Goal: Transaction & Acquisition: Obtain resource

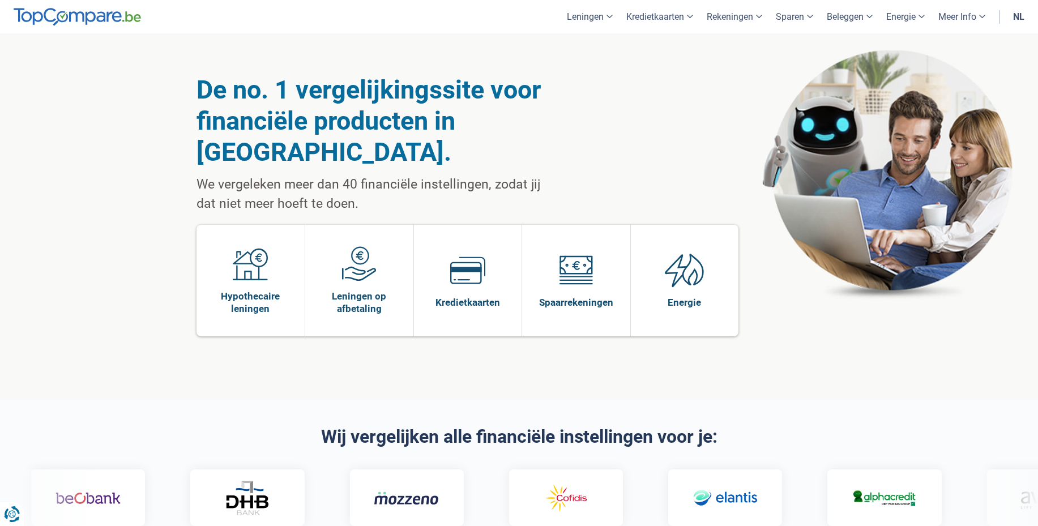
click at [1019, 18] on link "nl" at bounding box center [1018, 16] width 25 height 33
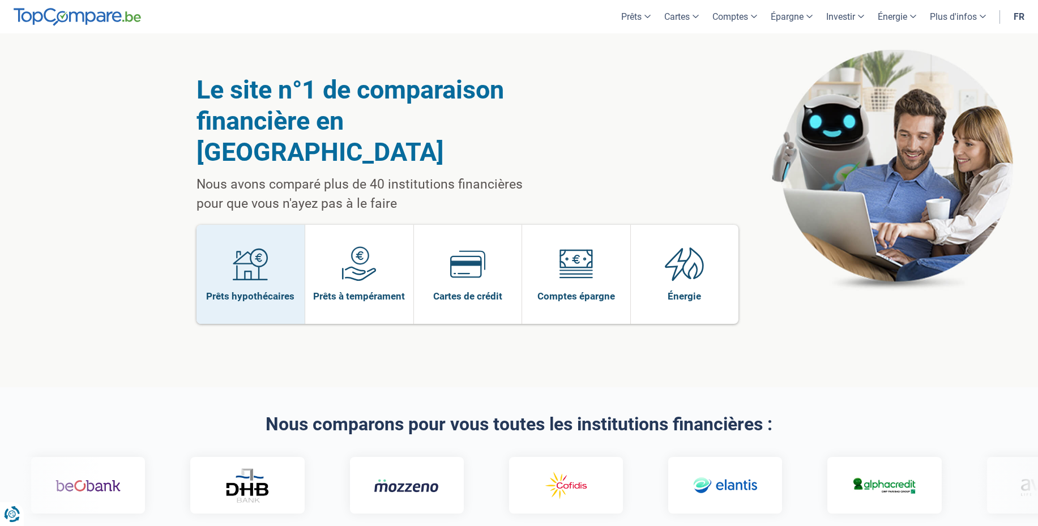
click at [229, 248] on link "Prêts hypothécaires" at bounding box center [251, 274] width 109 height 99
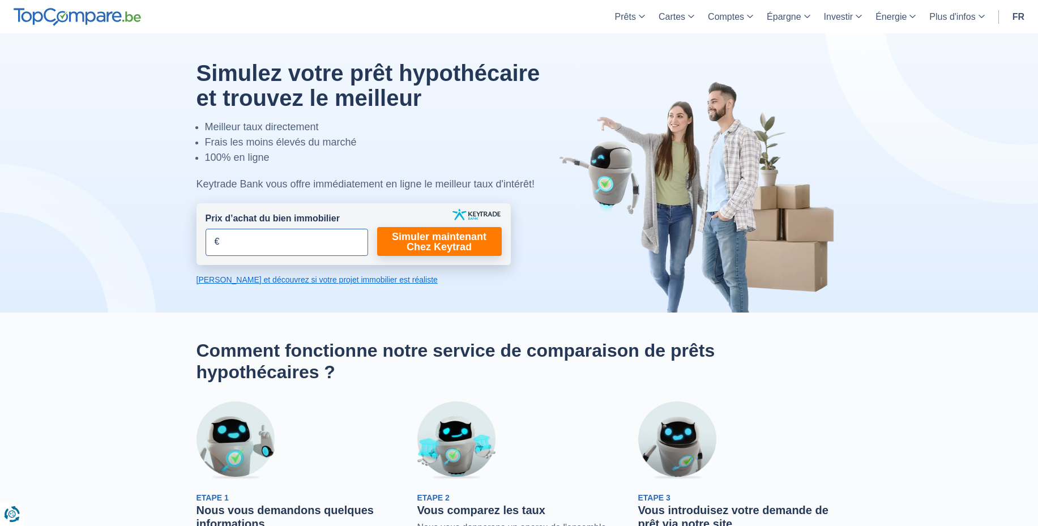
click at [257, 241] on input "Prix d’achat du bien immobilier" at bounding box center [287, 242] width 163 height 27
click at [649, 72] on link "Prêt hypothécaire" at bounding box center [676, 69] width 104 height 20
click at [295, 240] on input "Prix d’achat du bien immobilier" at bounding box center [287, 242] width 163 height 27
type input "221.000"
click at [461, 253] on link "Simuler maintenant Chez Keytrad" at bounding box center [439, 241] width 125 height 29
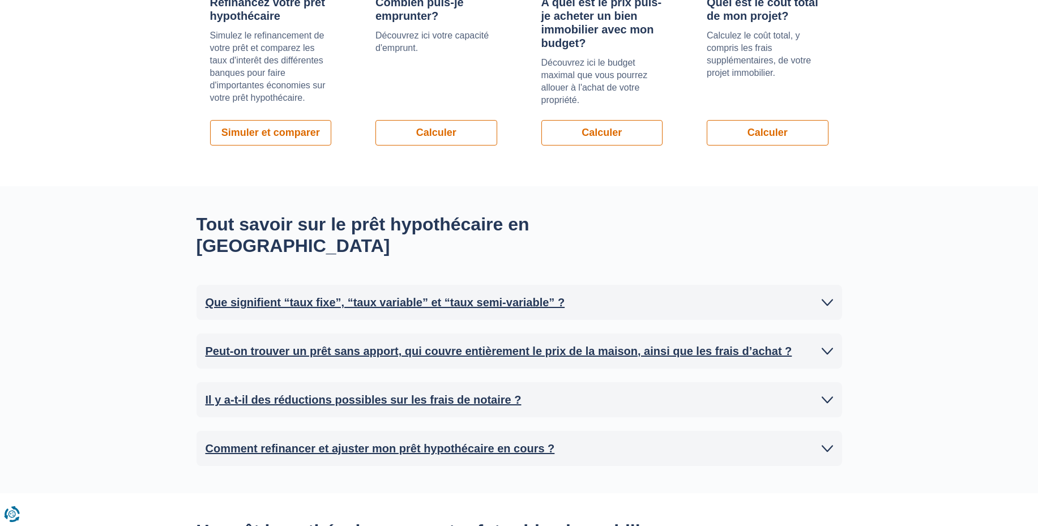
scroll to position [933, 0]
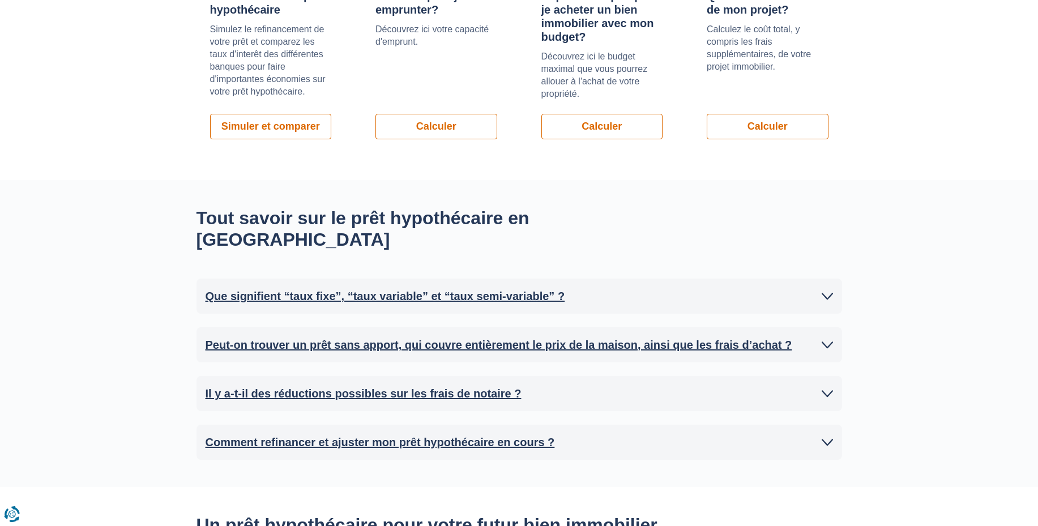
click at [825, 291] on icon at bounding box center [827, 296] width 11 height 11
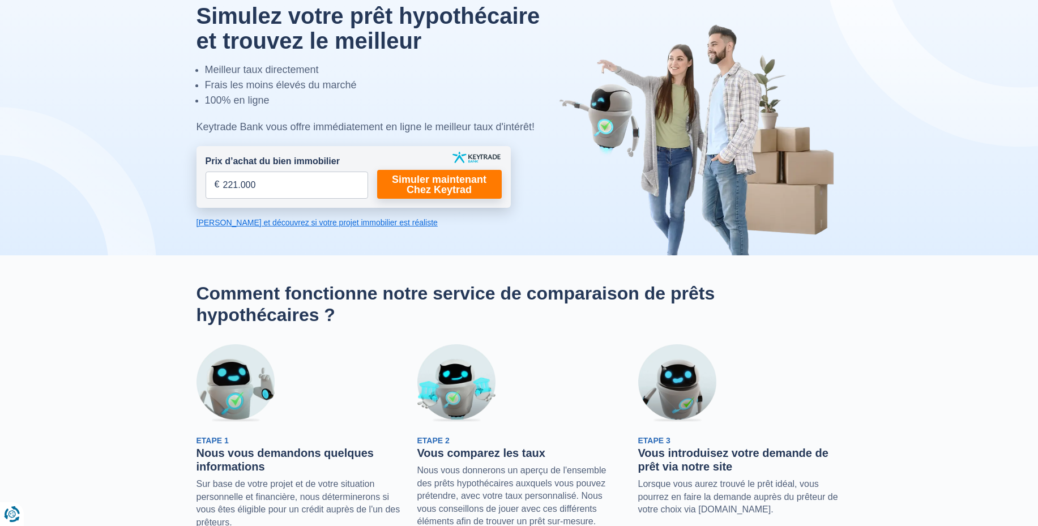
scroll to position [0, 0]
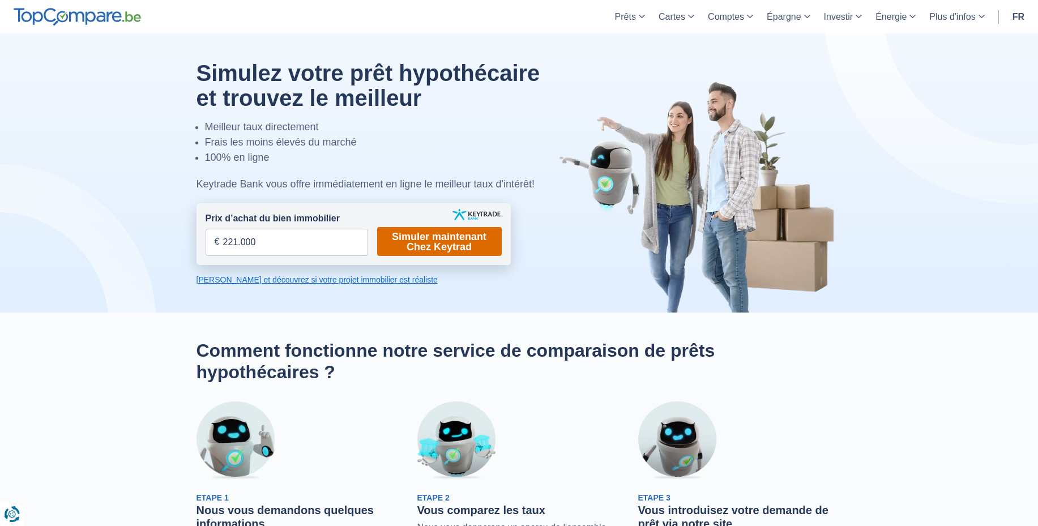
click at [457, 246] on link "Simuler maintenant Chez Keytrad" at bounding box center [439, 241] width 125 height 29
click at [308, 282] on link "Calculez et découvrez si votre projet immobilier est réaliste" at bounding box center [354, 279] width 314 height 11
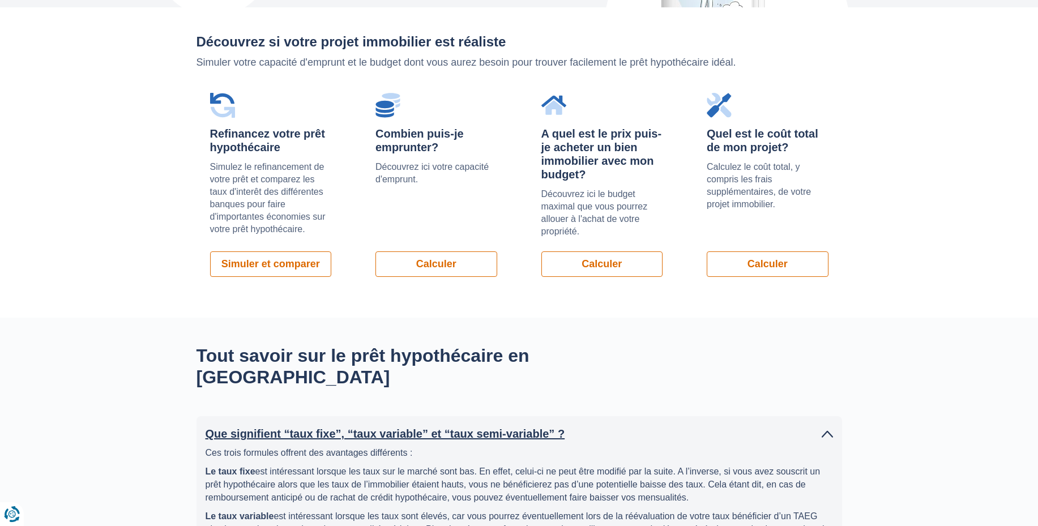
scroll to position [803, 0]
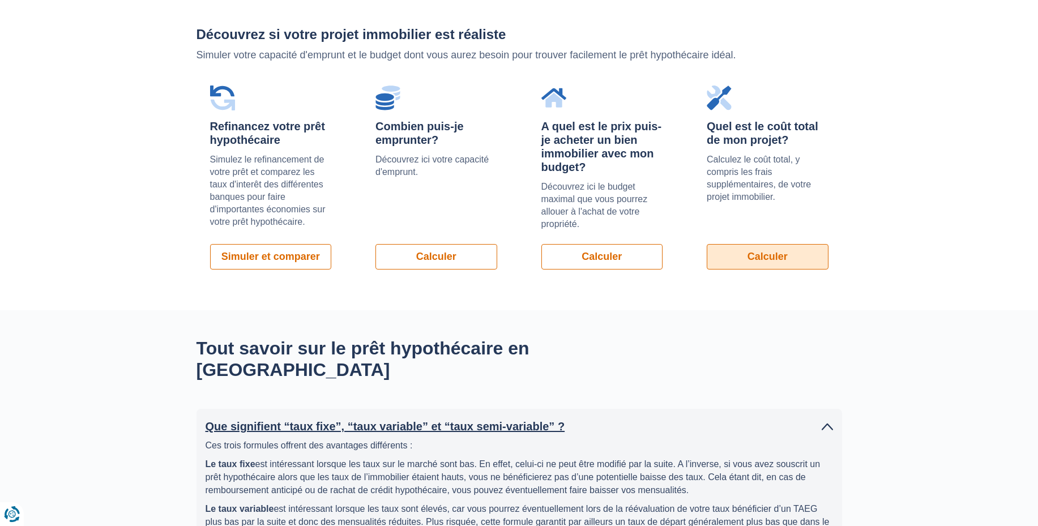
click at [750, 266] on link "Calculer" at bounding box center [768, 256] width 122 height 25
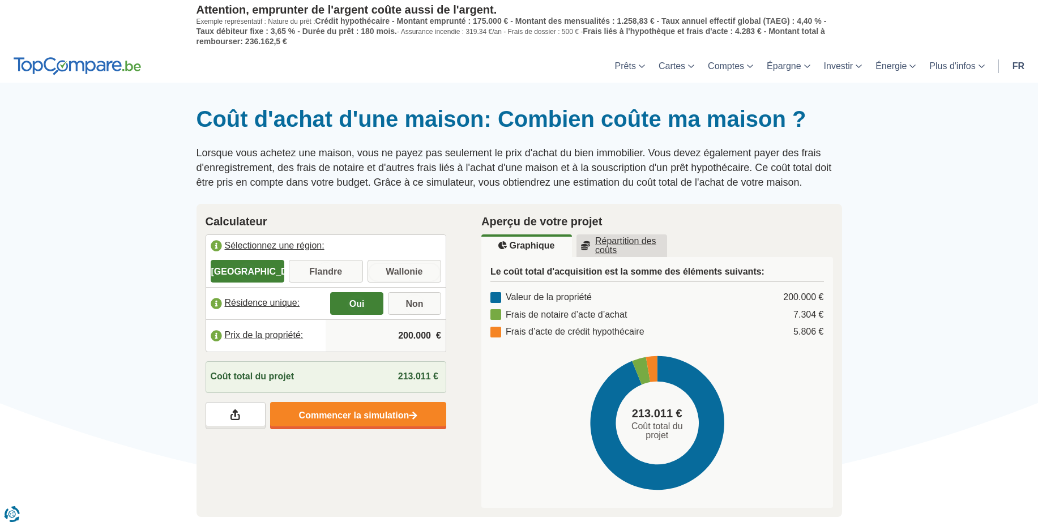
click at [407, 276] on input "Wallonie" at bounding box center [405, 272] width 74 height 20
radio input "true"
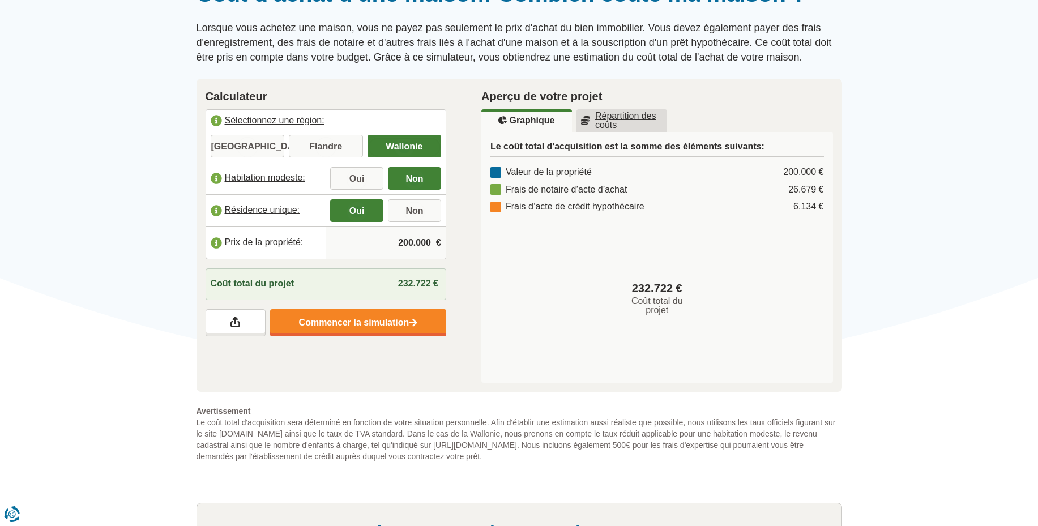
scroll to position [130, 0]
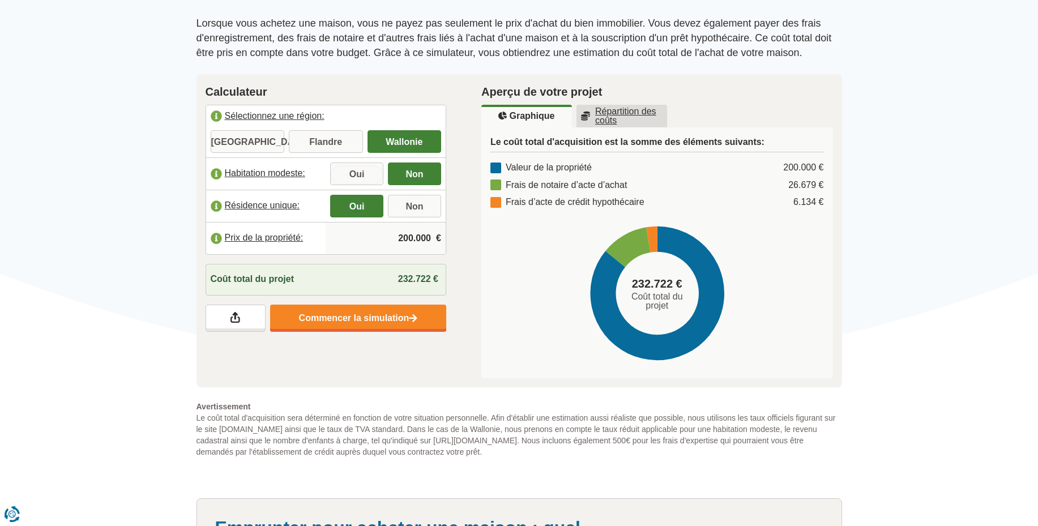
click at [357, 175] on input "Oui" at bounding box center [356, 175] width 53 height 20
radio input "true"
click at [418, 242] on input "200.000" at bounding box center [385, 238] width 111 height 31
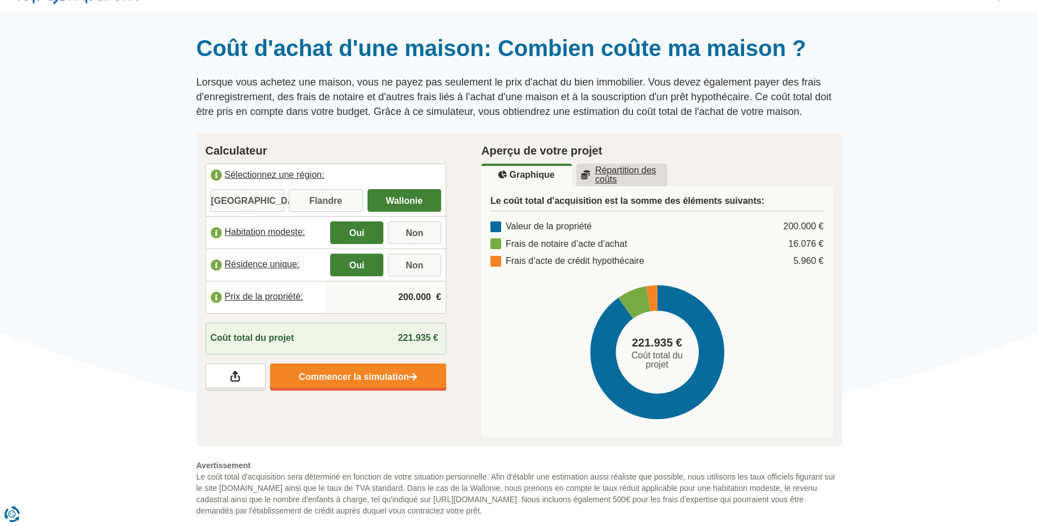
scroll to position [66, 0]
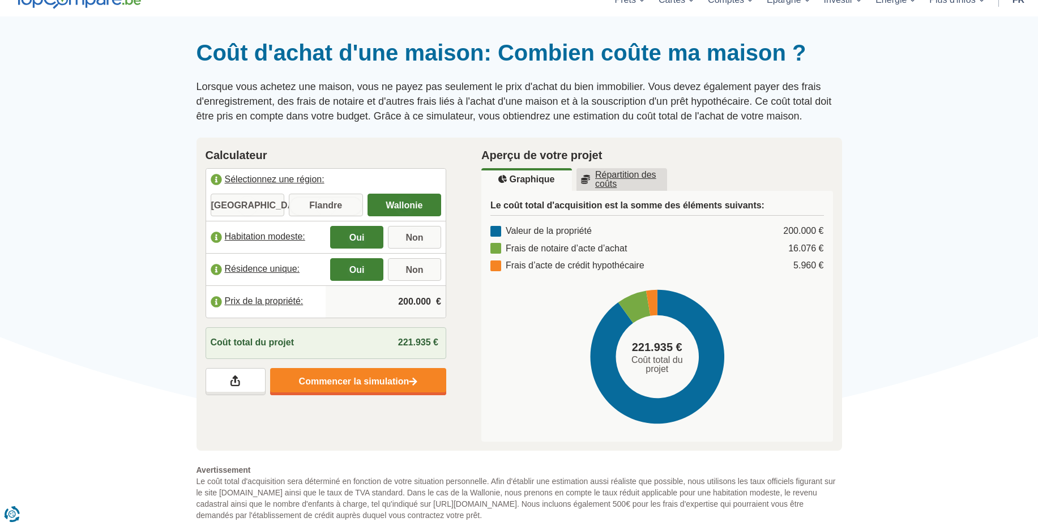
click at [352, 207] on input "Flandre" at bounding box center [326, 206] width 74 height 20
radio input "true"
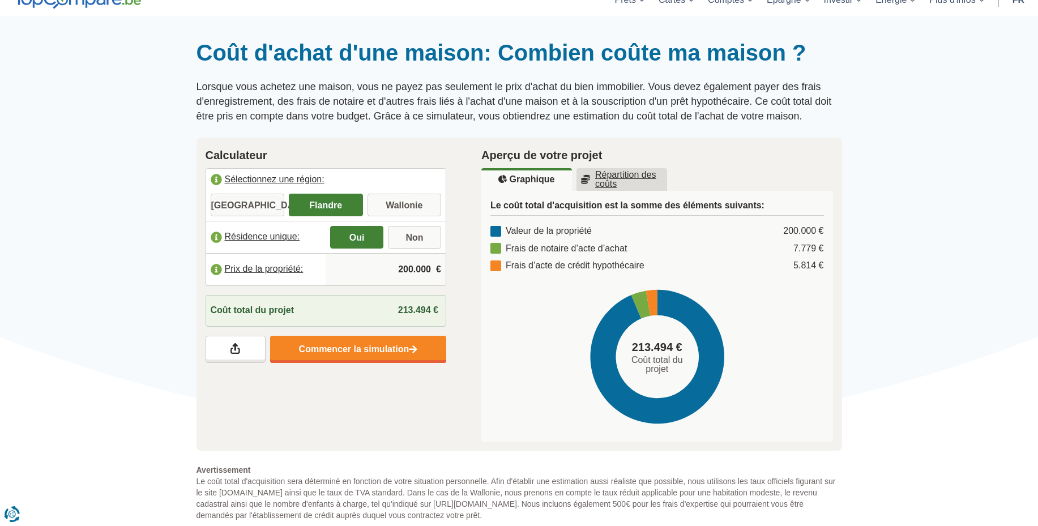
click at [272, 206] on input "Bruxelles" at bounding box center [248, 206] width 74 height 20
radio input "true"
click at [393, 204] on input "Wallonie" at bounding box center [405, 206] width 74 height 20
radio input "true"
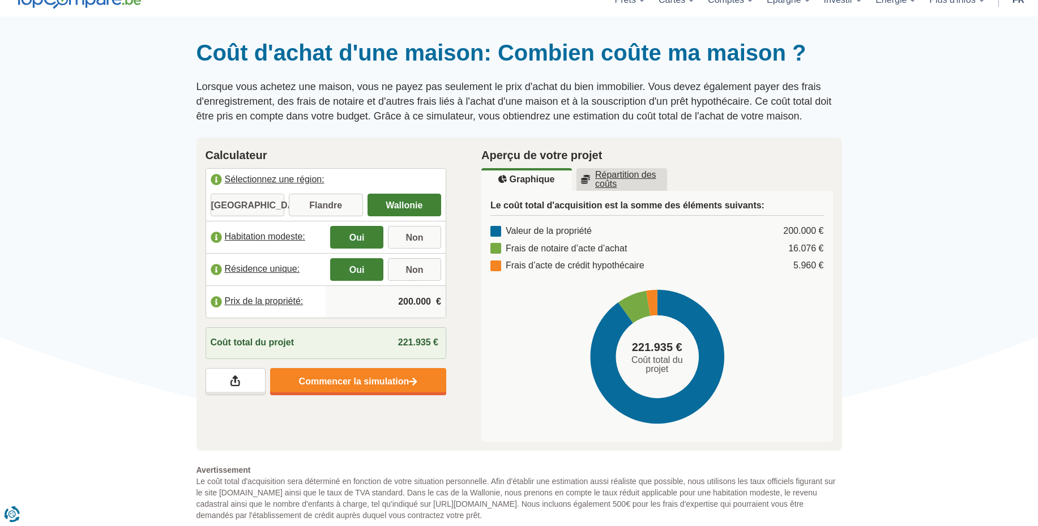
click at [249, 211] on input "Bruxelles" at bounding box center [248, 206] width 74 height 20
radio input "true"
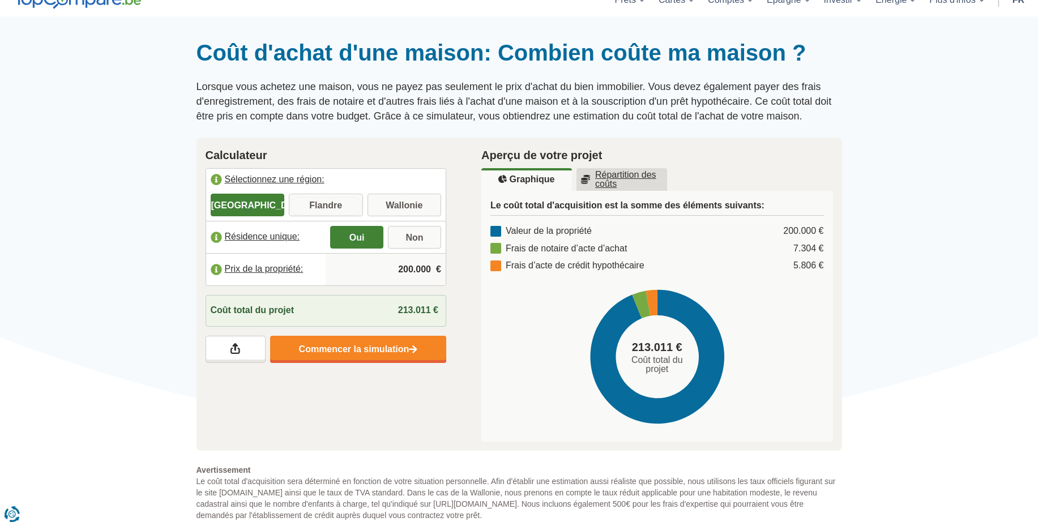
click at [317, 202] on input "Flandre" at bounding box center [326, 206] width 74 height 20
radio input "true"
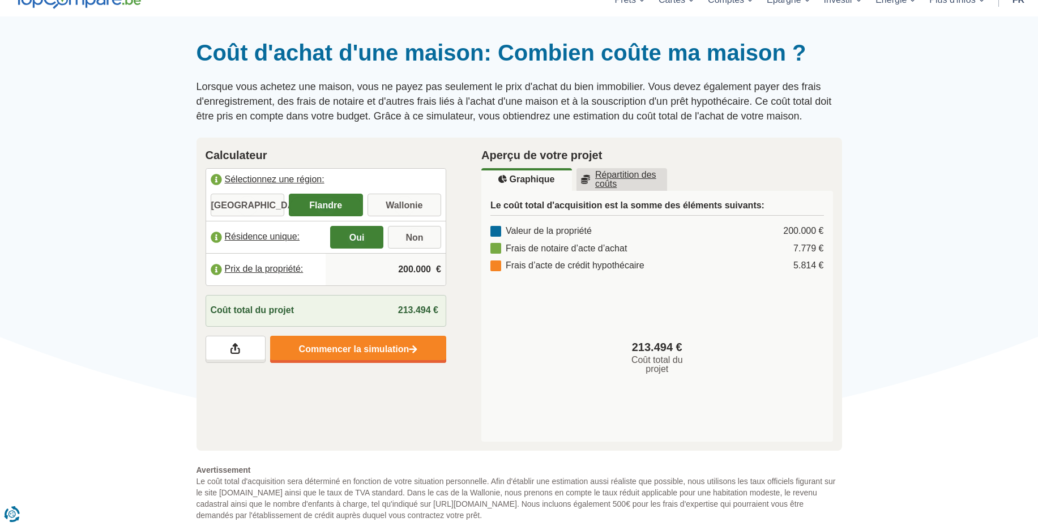
scroll to position [0, 0]
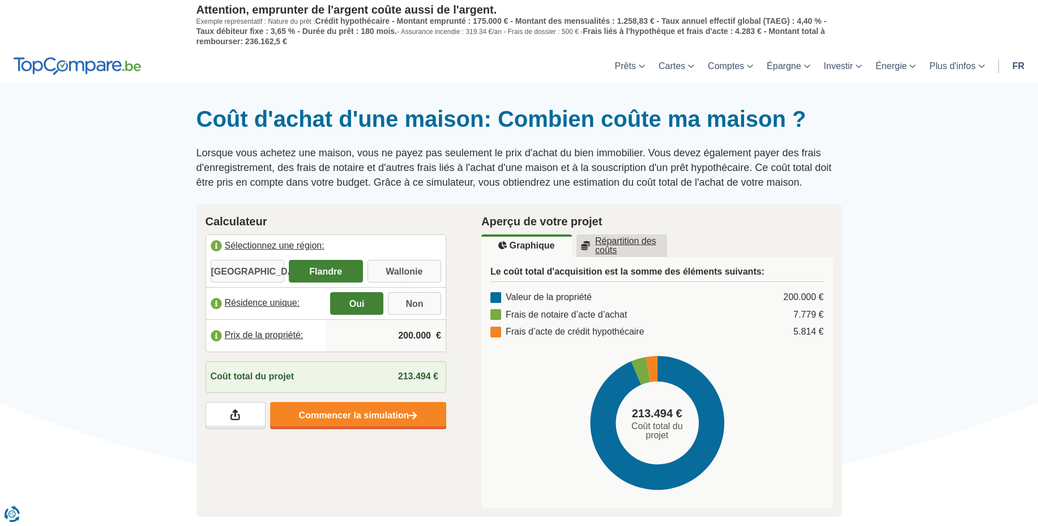
click at [236, 33] on span "Crédit hypothécaire - Montant emprunté : 175.000 € - Montant des mensualités : …" at bounding box center [512, 25] width 630 height 19
click at [271, 32] on span "Crédit hypothécaire - Montant emprunté : 175.000 € - Montant des mensualités : …" at bounding box center [512, 25] width 630 height 19
drag, startPoint x: 271, startPoint y: 32, endPoint x: 395, endPoint y: 29, distance: 124.1
click at [395, 29] on span "Crédit hypothécaire - Montant emprunté : 175.000 € - Montant des mensualités : …" at bounding box center [512, 25] width 630 height 19
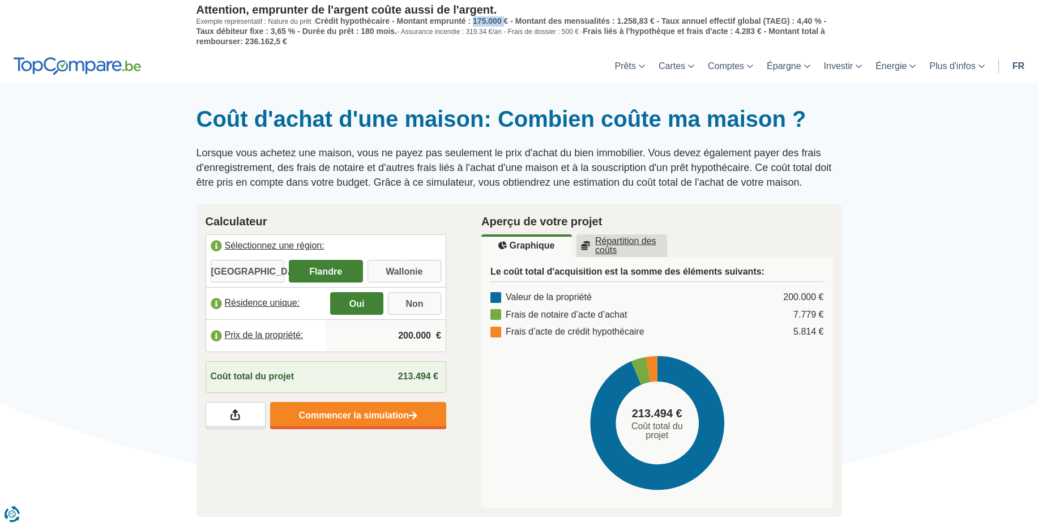
drag, startPoint x: 506, startPoint y: 20, endPoint x: 476, endPoint y: 19, distance: 30.1
click at [476, 19] on span "Crédit hypothécaire - Montant emprunté : 175.000 € - Montant des mensualités : …" at bounding box center [512, 25] width 630 height 19
drag, startPoint x: 657, startPoint y: 22, endPoint x: 620, endPoint y: 19, distance: 36.9
click at [620, 19] on span "Crédit hypothécaire - Montant emprunté : 175.000 € - Montant des mensualités : …" at bounding box center [512, 25] width 630 height 19
drag, startPoint x: 361, startPoint y: 32, endPoint x: 377, endPoint y: 33, distance: 16.5
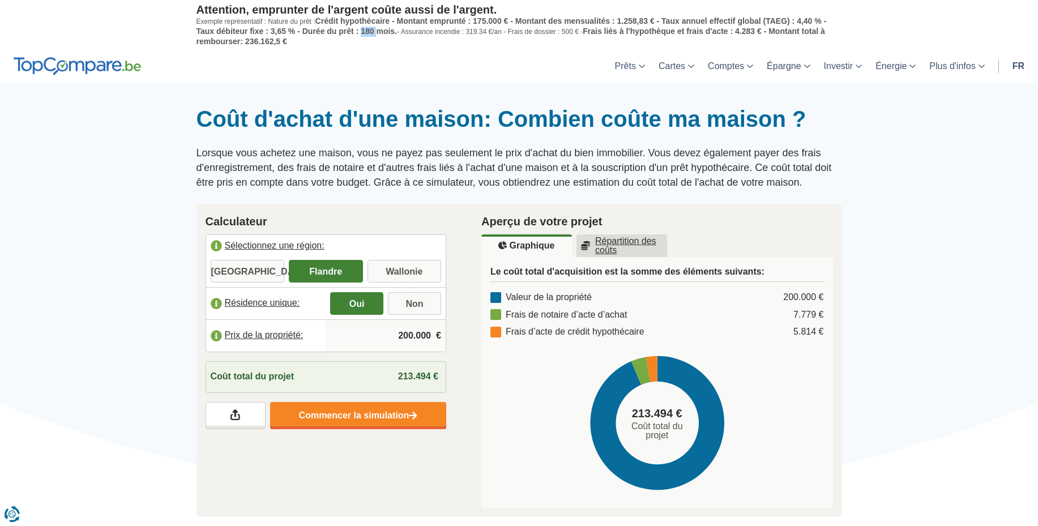
click at [377, 33] on span "Crédit hypothécaire - Montant emprunté : 175.000 € - Montant des mensualités : …" at bounding box center [512, 25] width 630 height 19
drag, startPoint x: 494, startPoint y: 32, endPoint x: 465, endPoint y: 29, distance: 29.0
click at [465, 29] on p "Exemple représentatif : Nature du prêt : Crédit hypothécaire - Montant emprunté…" at bounding box center [520, 31] width 646 height 30
drag, startPoint x: 582, startPoint y: 35, endPoint x: 561, endPoint y: 33, distance: 20.4
click at [561, 33] on p "Exemple représentatif : Nature du prêt : Crédit hypothécaire - Montant emprunté…" at bounding box center [520, 31] width 646 height 30
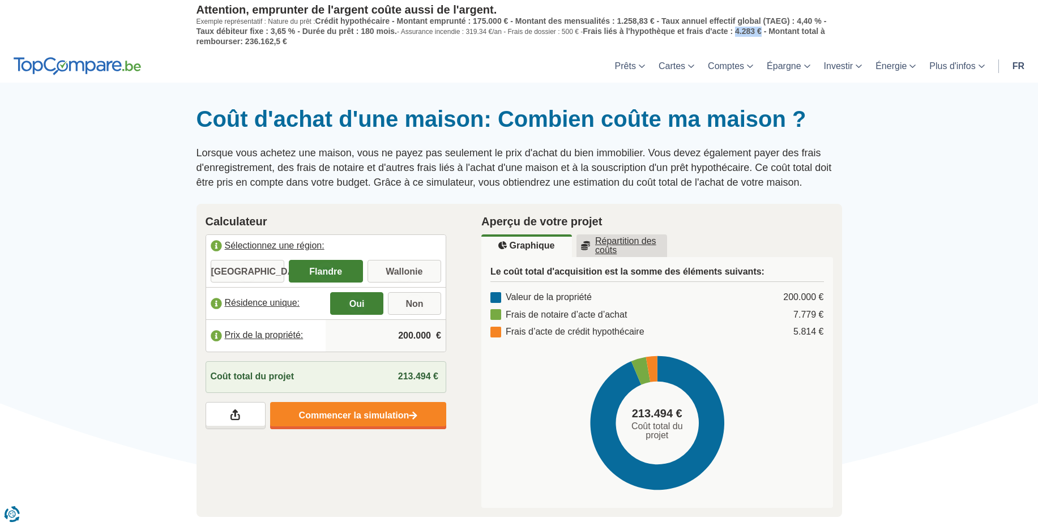
drag, startPoint x: 765, startPoint y: 31, endPoint x: 740, endPoint y: 33, distance: 25.6
click at [740, 33] on span "Frais liés à l'hypothèque et frais d'acte : 4.283 € - Montant total à rembourse…" at bounding box center [511, 36] width 629 height 19
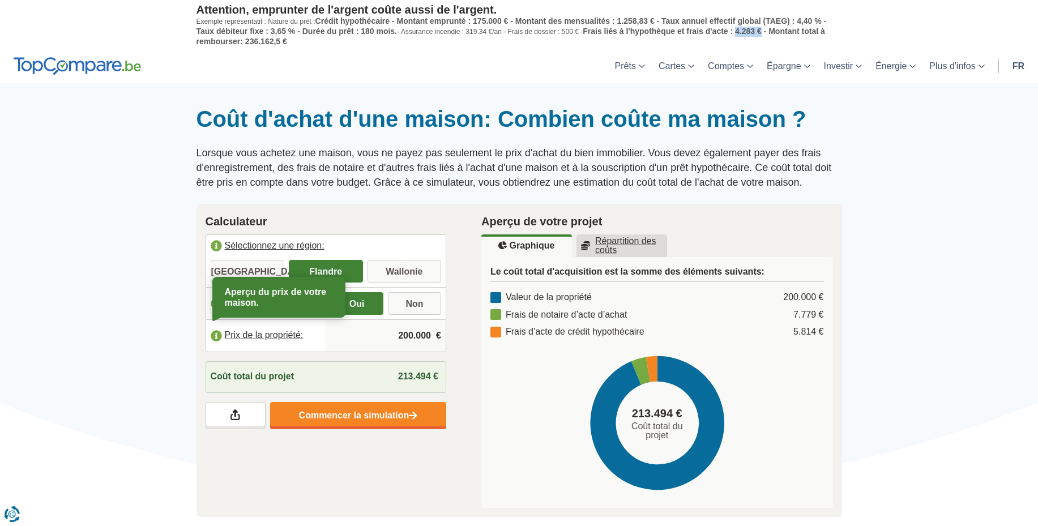
click at [217, 335] on label "Prix de la propriété:" at bounding box center [266, 335] width 120 height 25
click at [617, 248] on u "Répartition des coûts" at bounding box center [622, 246] width 82 height 18
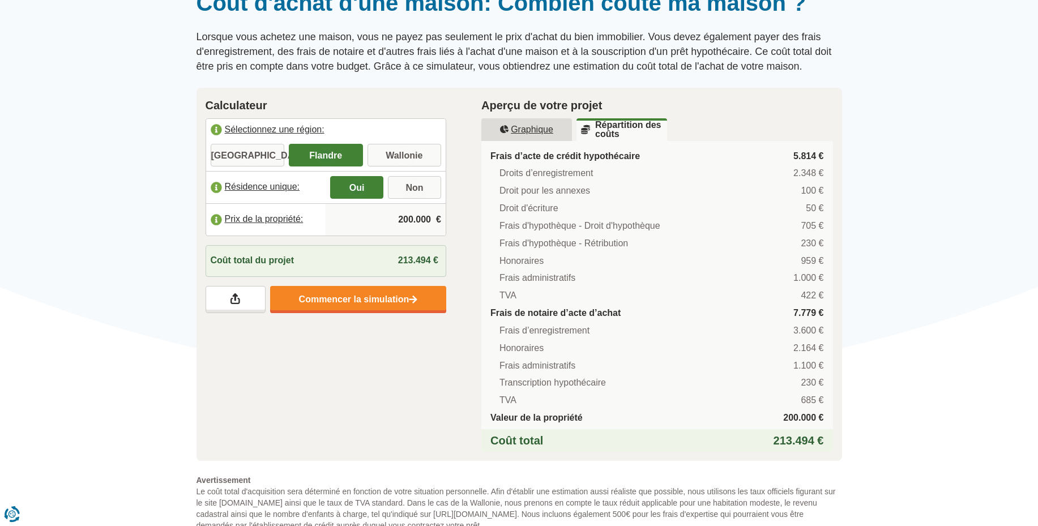
scroll to position [120, 0]
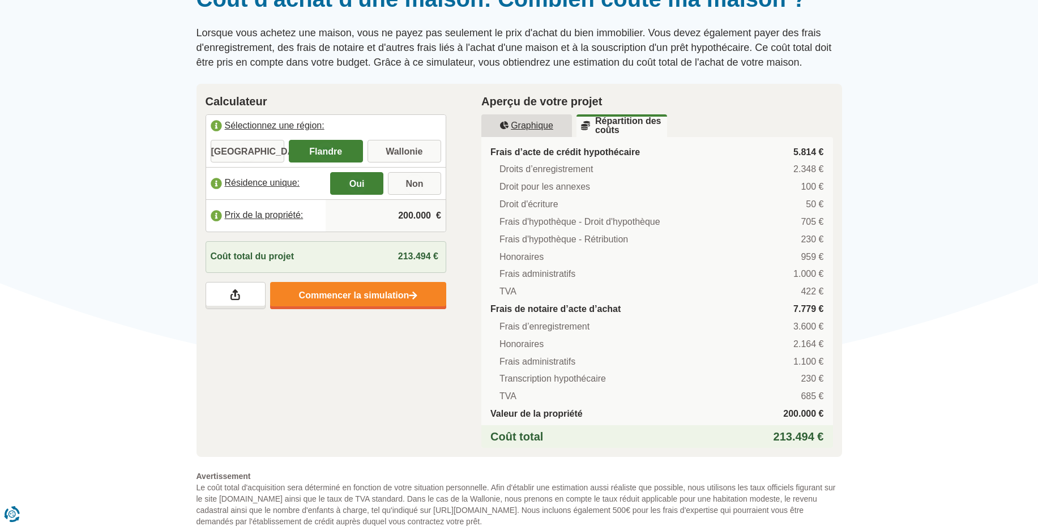
click at [611, 309] on span "Frais de notaire d’acte d’achat" at bounding box center [555, 309] width 130 height 13
drag, startPoint x: 587, startPoint y: 326, endPoint x: 515, endPoint y: 326, distance: 72.5
click at [515, 326] on span "Frais d’enregistrement" at bounding box center [545, 327] width 90 height 13
click at [519, 347] on span "Honoraires" at bounding box center [522, 344] width 44 height 13
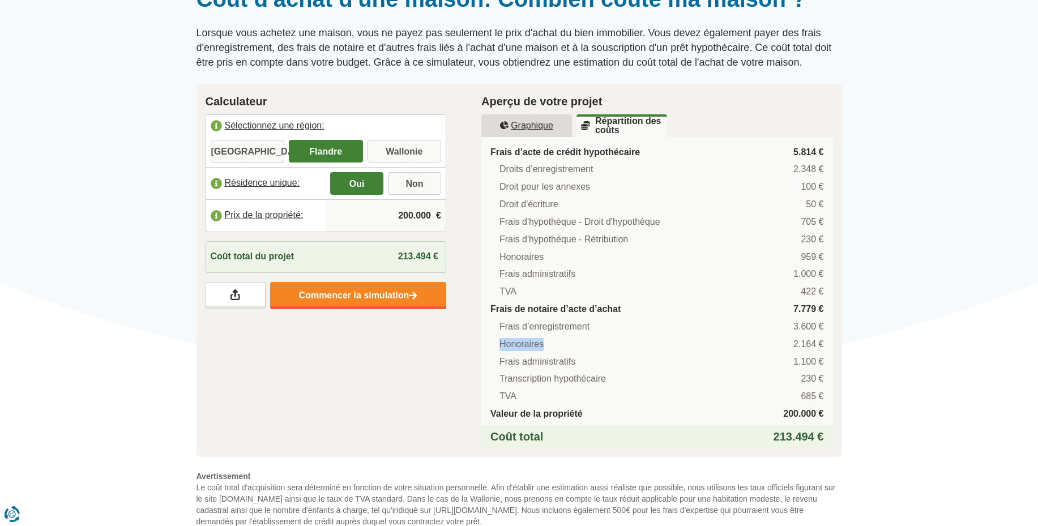
click at [519, 347] on span "Honoraires" at bounding box center [522, 344] width 44 height 13
click at [528, 362] on span "Frais administratifs" at bounding box center [538, 362] width 76 height 13
drag, startPoint x: 500, startPoint y: 379, endPoint x: 614, endPoint y: 381, distance: 114.4
click at [614, 381] on li "Transcription hypothécaire 230 €" at bounding box center [662, 379] width 325 height 13
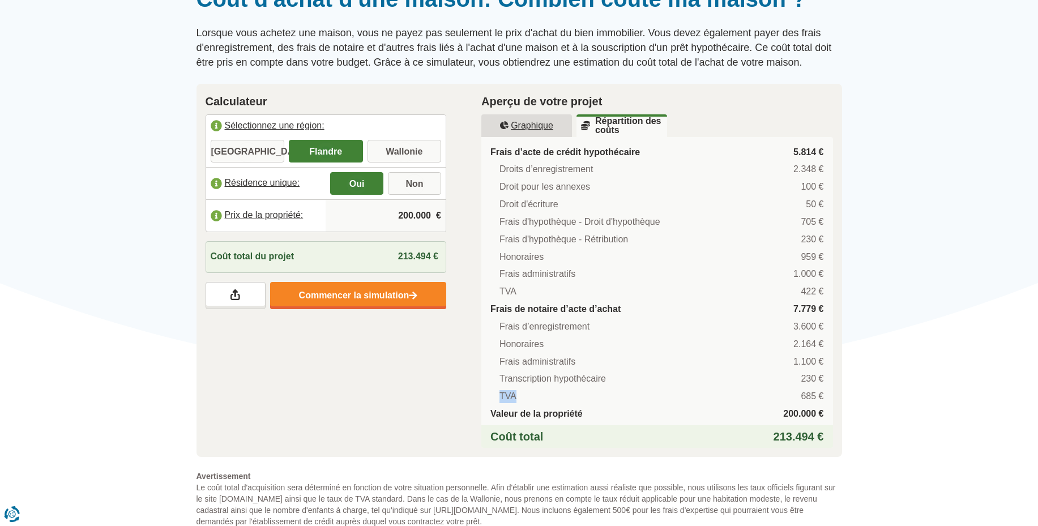
drag, startPoint x: 500, startPoint y: 396, endPoint x: 528, endPoint y: 397, distance: 28.3
click at [528, 397] on li "TVA 685 €" at bounding box center [662, 396] width 325 height 13
drag, startPoint x: 489, startPoint y: 413, endPoint x: 584, endPoint y: 417, distance: 94.6
click at [584, 417] on ul "Frais d’acte de crédit hypothécaire 5.814 € Droits d’enregistrement 2.348 € Dro…" at bounding box center [657, 279] width 352 height 284
click at [565, 276] on span "Frais administratifs" at bounding box center [538, 274] width 76 height 13
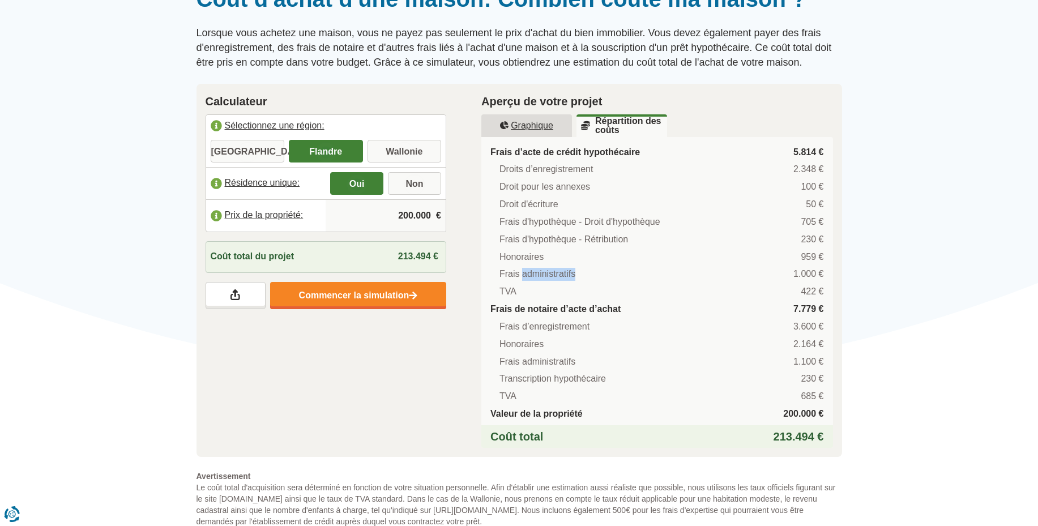
click at [565, 276] on span "Frais administratifs" at bounding box center [538, 274] width 76 height 13
click at [511, 295] on span "TVA" at bounding box center [508, 291] width 17 height 13
drag, startPoint x: 503, startPoint y: 238, endPoint x: 627, endPoint y: 237, distance: 124.0
click at [627, 237] on span "Frais d'hypothèque - Rétribution" at bounding box center [564, 239] width 129 height 13
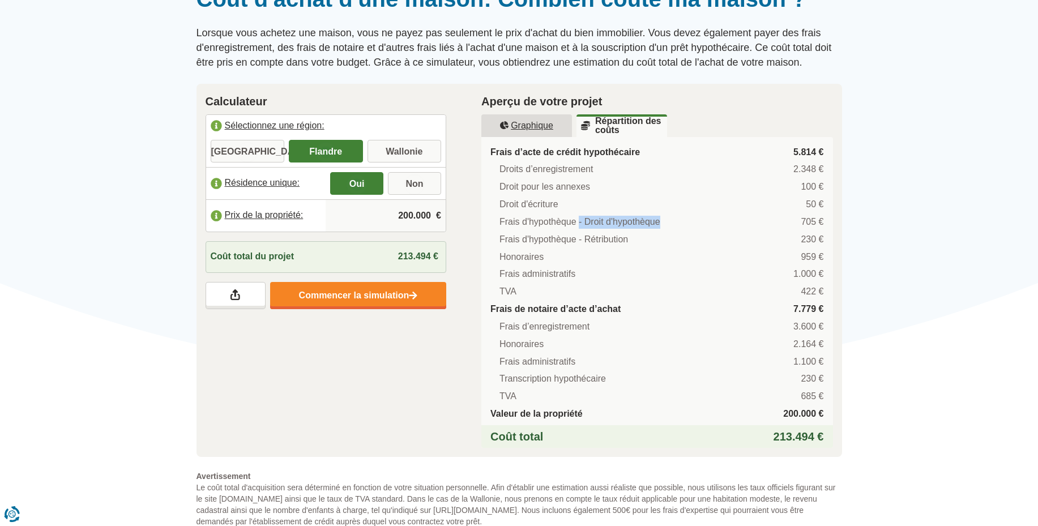
drag, startPoint x: 579, startPoint y: 222, endPoint x: 660, endPoint y: 225, distance: 81.0
click at [660, 225] on li "Frais d'hypothèque - Droit d'hypothèque 705 €" at bounding box center [662, 222] width 325 height 13
click at [522, 203] on span "Droit d'écriture" at bounding box center [529, 204] width 59 height 13
click at [550, 185] on span "Droit pour les annexes" at bounding box center [545, 187] width 91 height 13
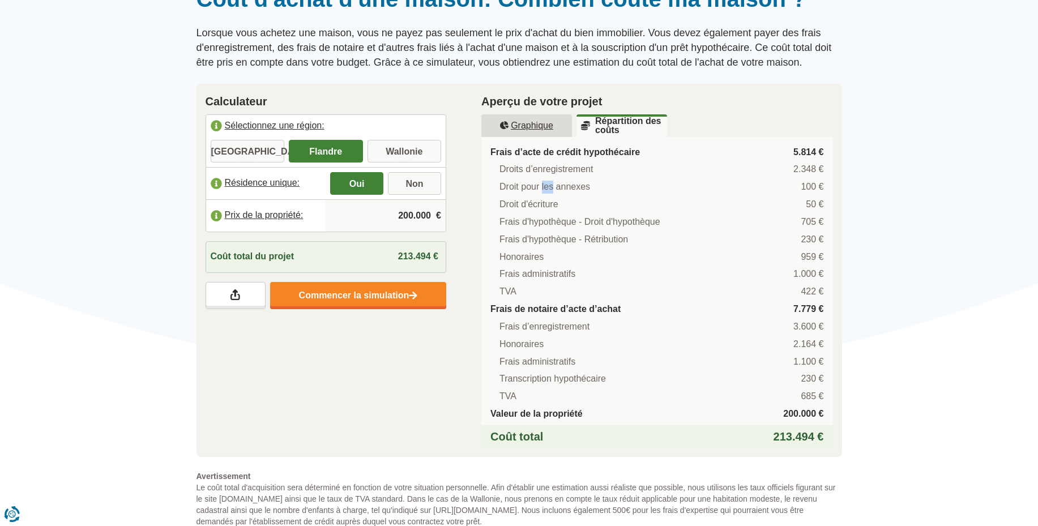
click at [550, 185] on span "Droit pour les annexes" at bounding box center [545, 187] width 91 height 13
click at [556, 168] on span "Droits d’enregistrement" at bounding box center [546, 169] width 93 height 13
click at [403, 151] on input "Wallonie" at bounding box center [405, 152] width 74 height 20
radio input "true"
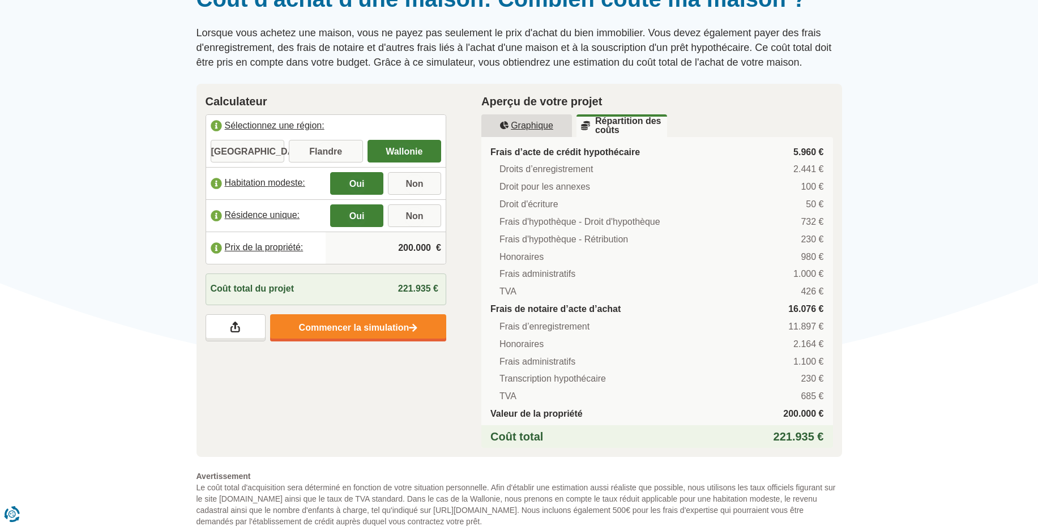
click at [214, 187] on label "Habitation modeste:" at bounding box center [266, 183] width 120 height 25
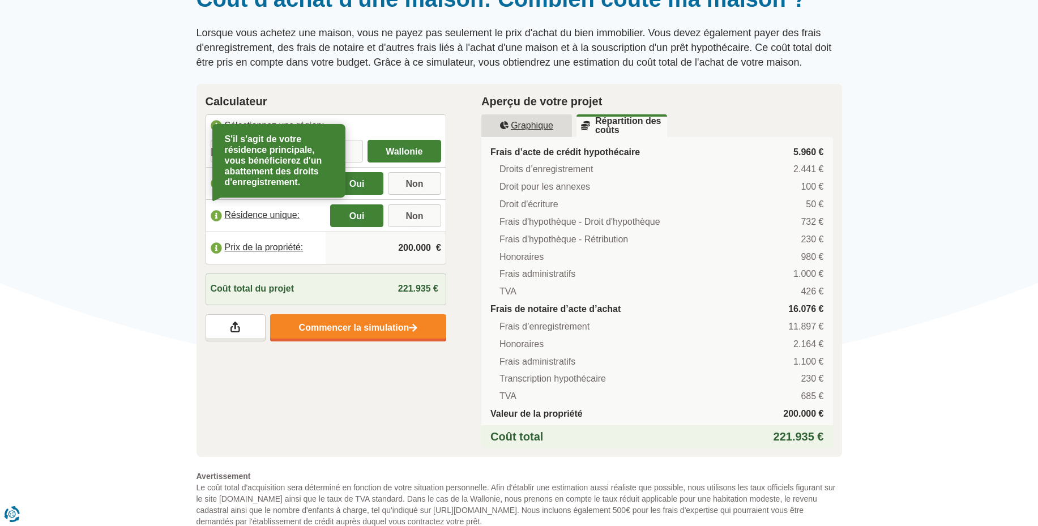
click at [216, 216] on label "Résidence unique:" at bounding box center [266, 215] width 120 height 25
click at [217, 254] on label "Prix de la propriété:" at bounding box center [266, 248] width 120 height 25
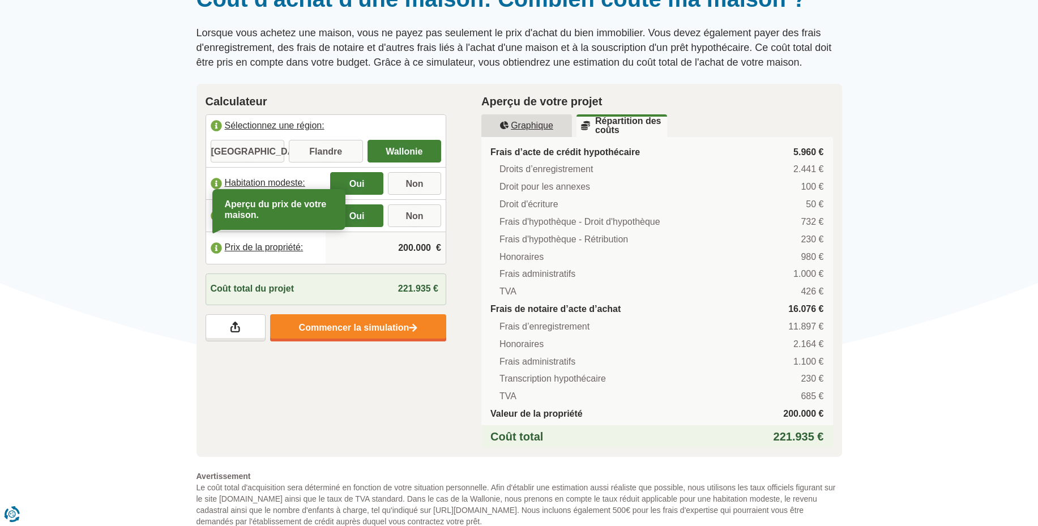
click at [188, 295] on div "Calculateur Sélectionnez une région: Bruxelles Flandre Wallonie Habitation mode…" at bounding box center [326, 217] width 276 height 267
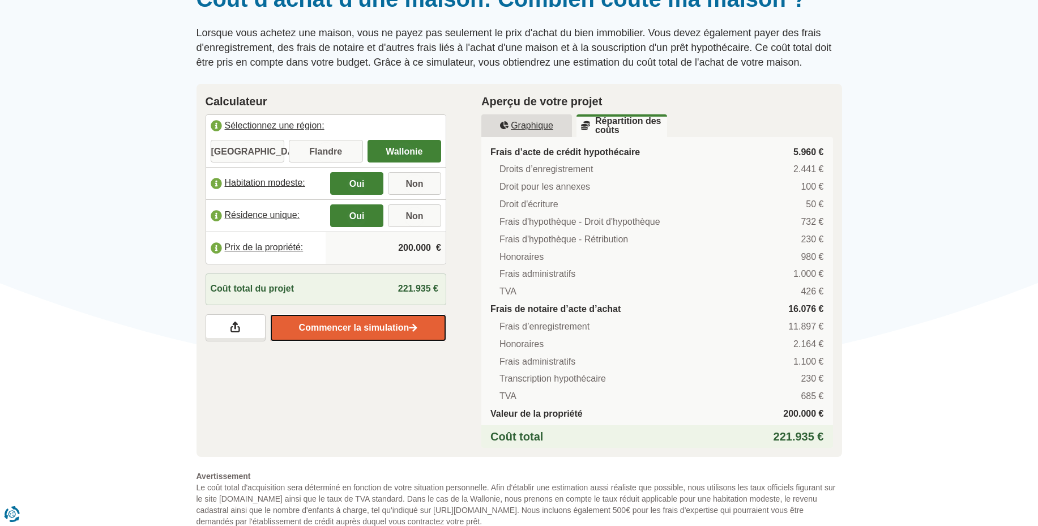
click at [299, 333] on link "Commencer la simulation" at bounding box center [358, 327] width 176 height 27
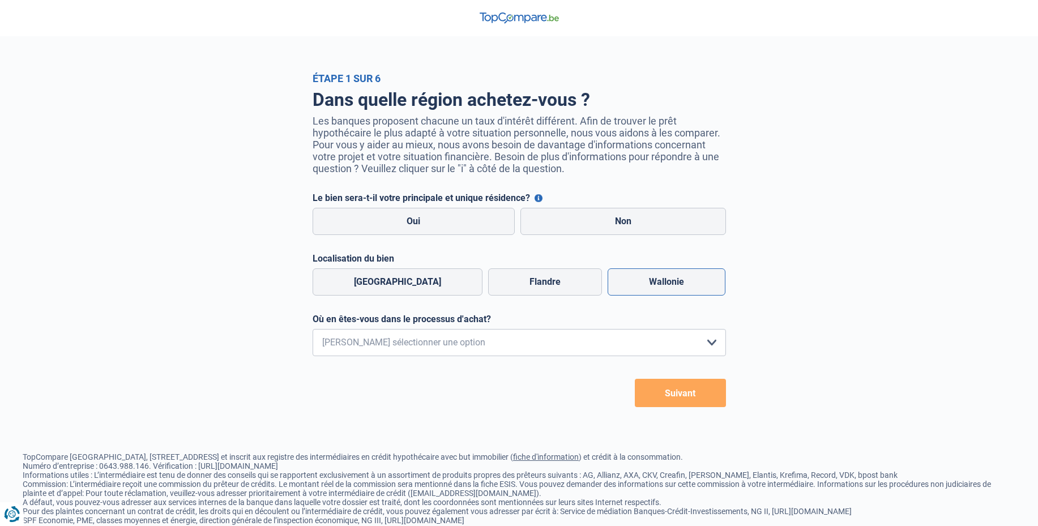
click at [694, 276] on label "Wallonie" at bounding box center [667, 281] width 118 height 27
click at [694, 276] on input "Wallonie" at bounding box center [667, 281] width 118 height 27
radio input "true"
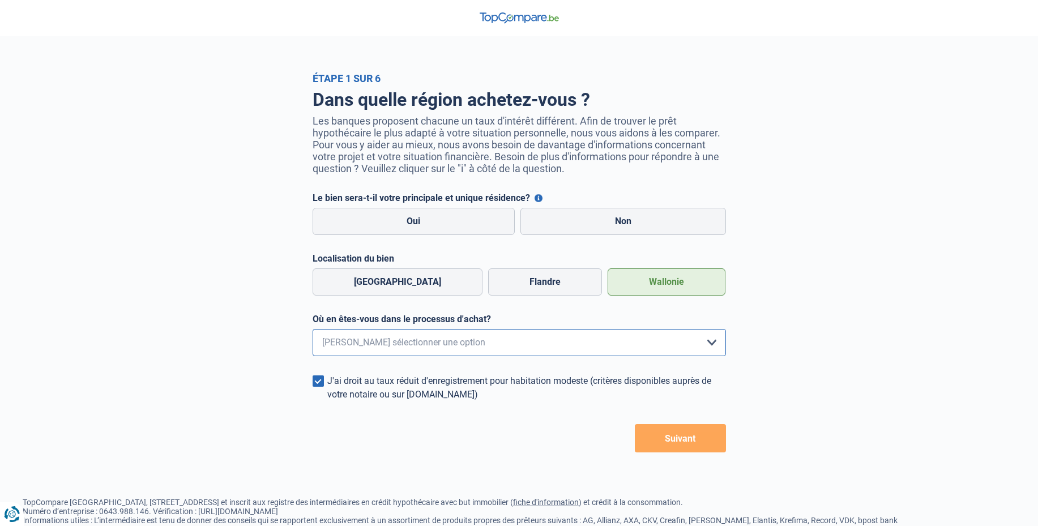
select select "1b"
click at [313, 329] on select "Je me renseigne juste car je n'ai pas de projet d'achat concret actuellement Je…" at bounding box center [519, 342] width 413 height 27
click at [464, 231] on label "Oui" at bounding box center [414, 221] width 203 height 27
click at [464, 231] on input "Oui" at bounding box center [414, 221] width 203 height 27
radio input "true"
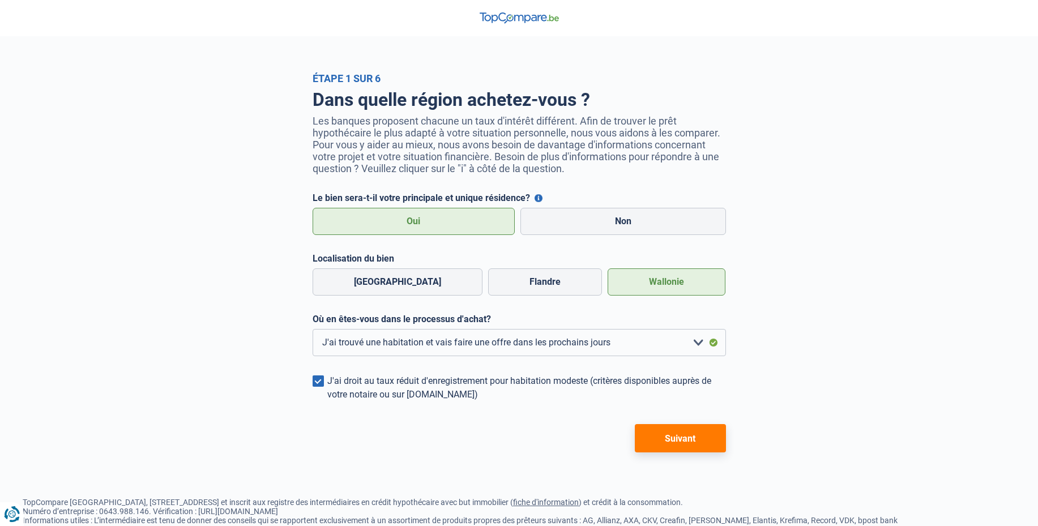
click at [680, 434] on button "Suivant" at bounding box center [680, 438] width 91 height 28
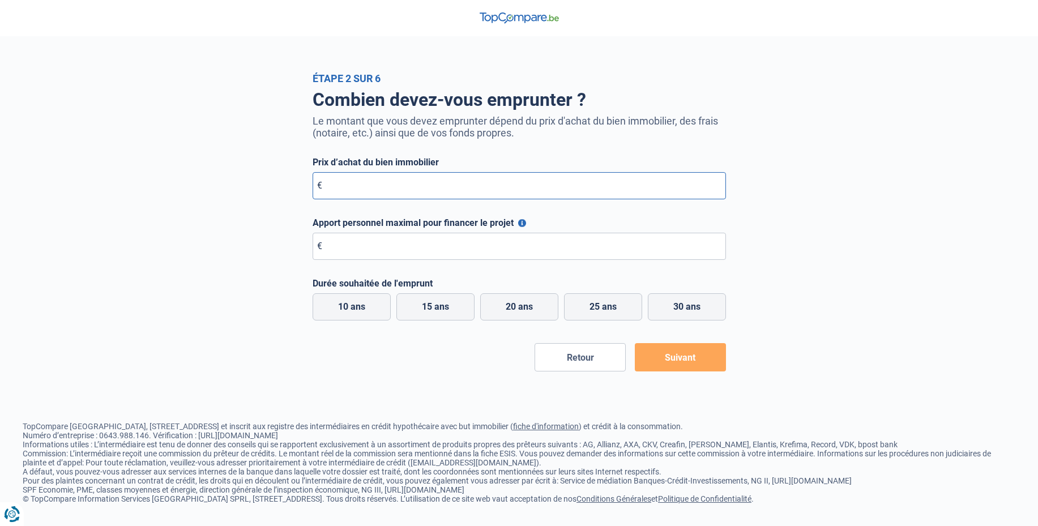
click at [586, 187] on input "Prix d’achat du bien immobilier" at bounding box center [519, 185] width 413 height 27
type input "250.000"
click at [531, 249] on input "Apport personnel maximal pour financer le projet" at bounding box center [519, 246] width 413 height 27
type input "60.000"
click at [578, 316] on label "25 ans" at bounding box center [603, 306] width 78 height 27
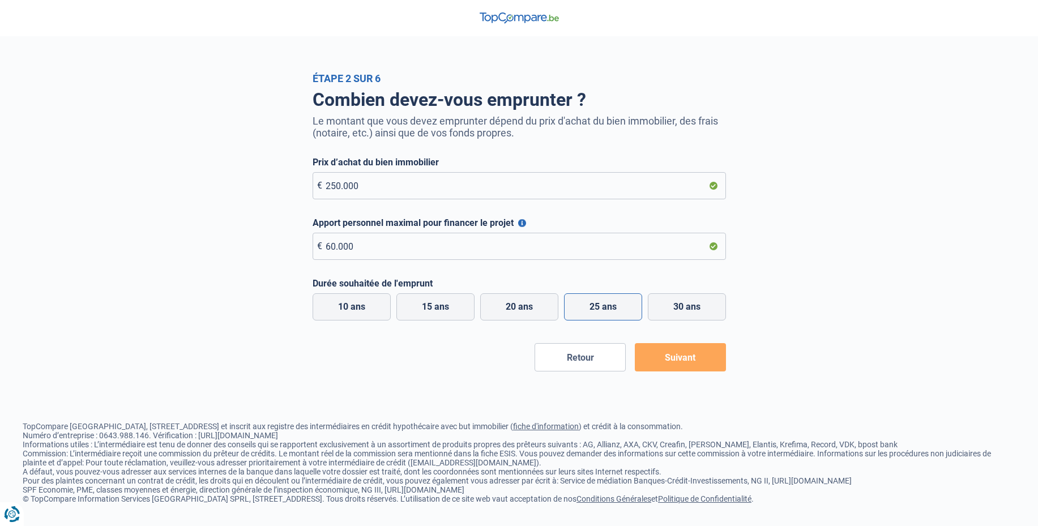
click at [578, 316] on input "25 ans" at bounding box center [603, 306] width 78 height 27
radio input "true"
click at [520, 223] on button "Apport personnel maximal pour financer le projet" at bounding box center [522, 223] width 8 height 8
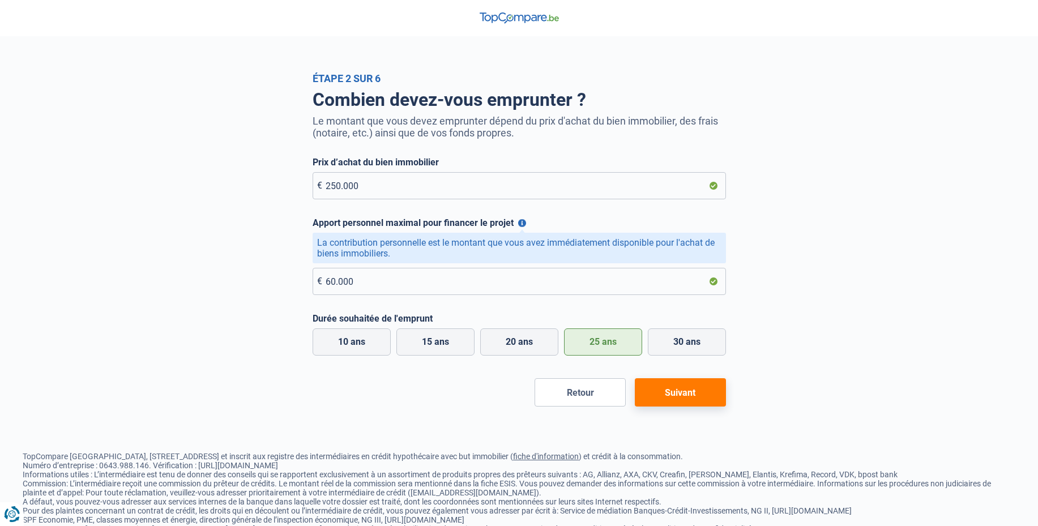
click at [698, 398] on button "Suivant" at bounding box center [680, 392] width 91 height 28
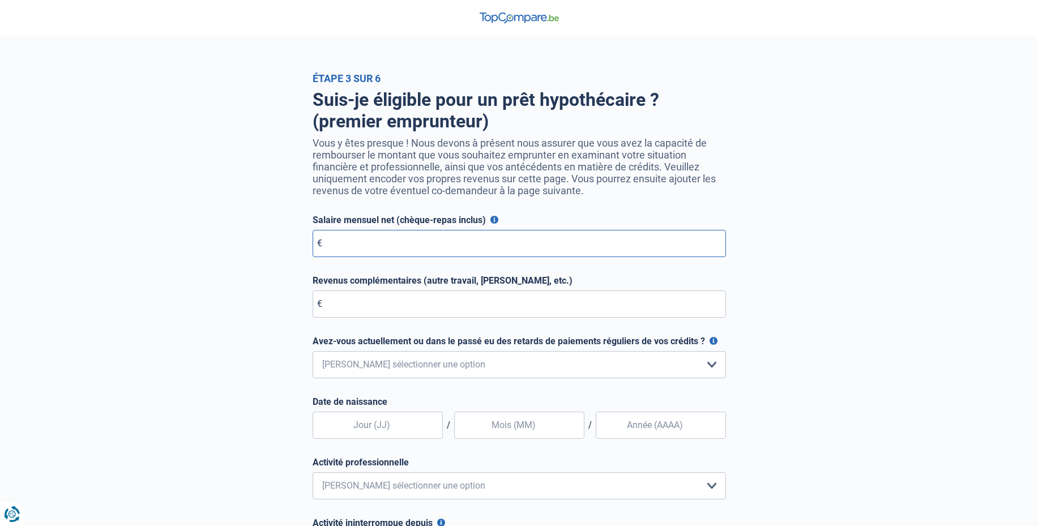
click at [627, 245] on input "Salaire mensuel net (chèque-repas inclus)" at bounding box center [519, 243] width 413 height 27
type input "3.500"
click at [590, 308] on input "Revenus complémentaires (autre travail, loyer, etc.)" at bounding box center [519, 304] width 413 height 27
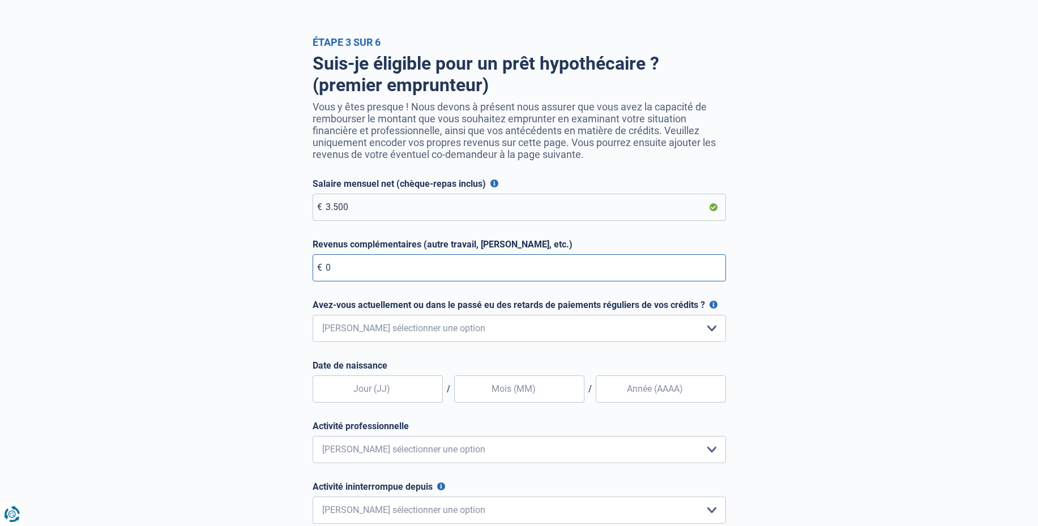
scroll to position [38, 0]
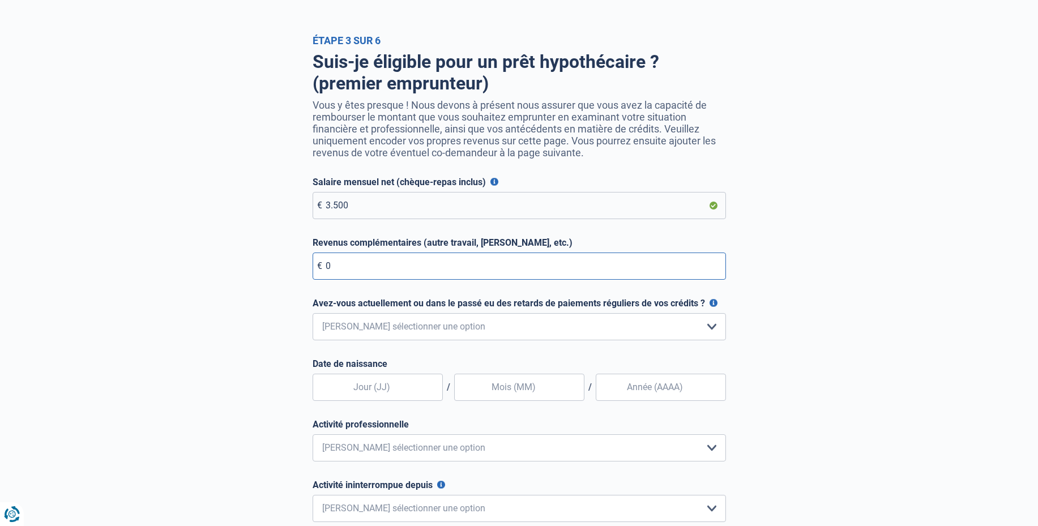
type input "0"
select select "0"
click at [313, 313] on select "Non, jamais Oui mais j'ai tout remboursé il y a moins d'un an Oui mais cela fai…" at bounding box center [519, 326] width 413 height 27
click at [385, 386] on input "text" at bounding box center [378, 387] width 130 height 27
type input "18"
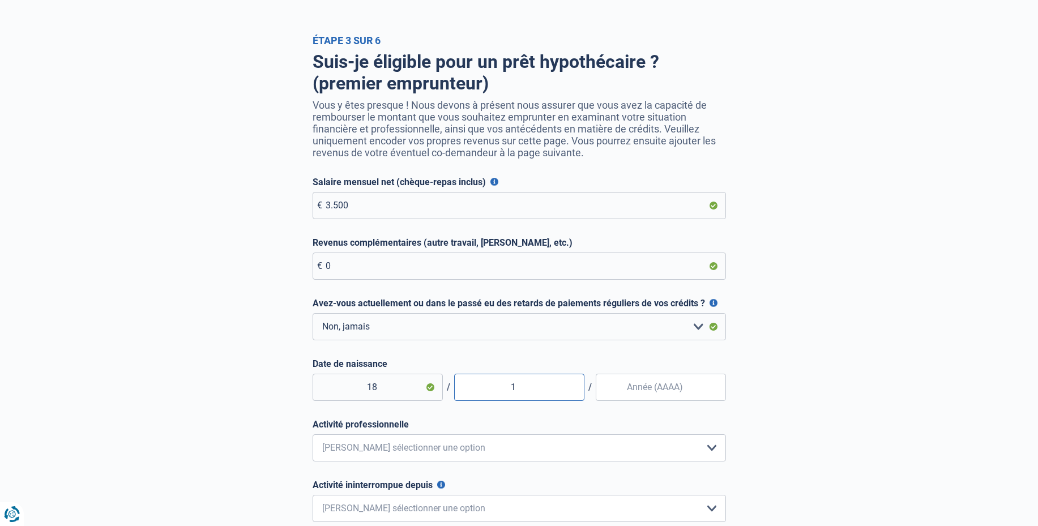
type input "10"
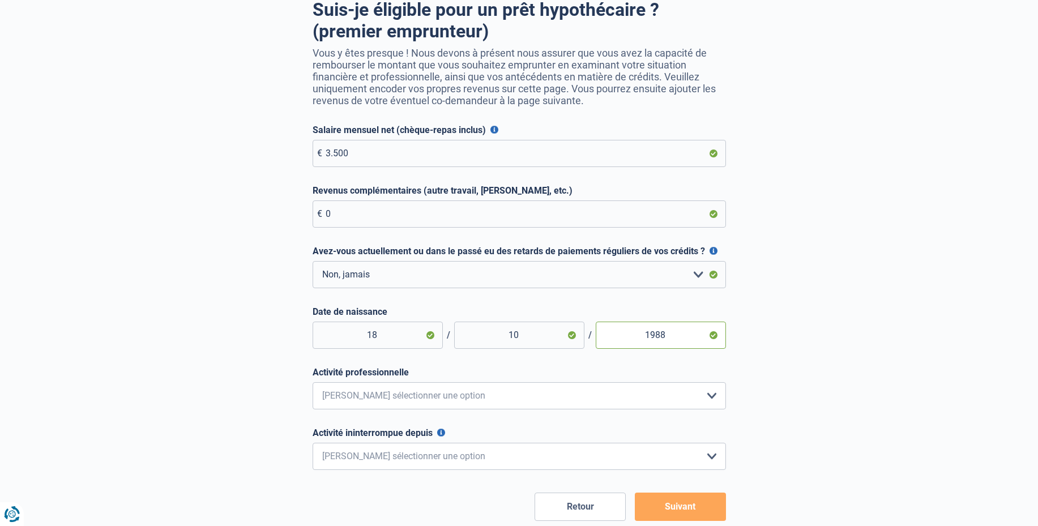
scroll to position [105, 0]
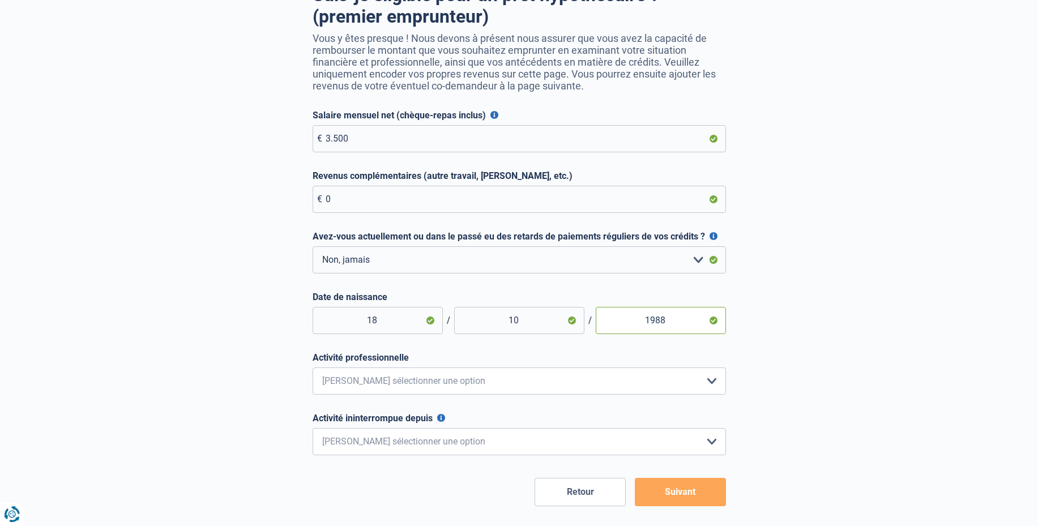
type input "1988"
select select "privateEmployee"
click at [313, 368] on select "Employé privé Ouvrier Fonctionnaire Indépendant Dirigeant d'entreprise Pensionn…" at bounding box center [519, 381] width 413 height 27
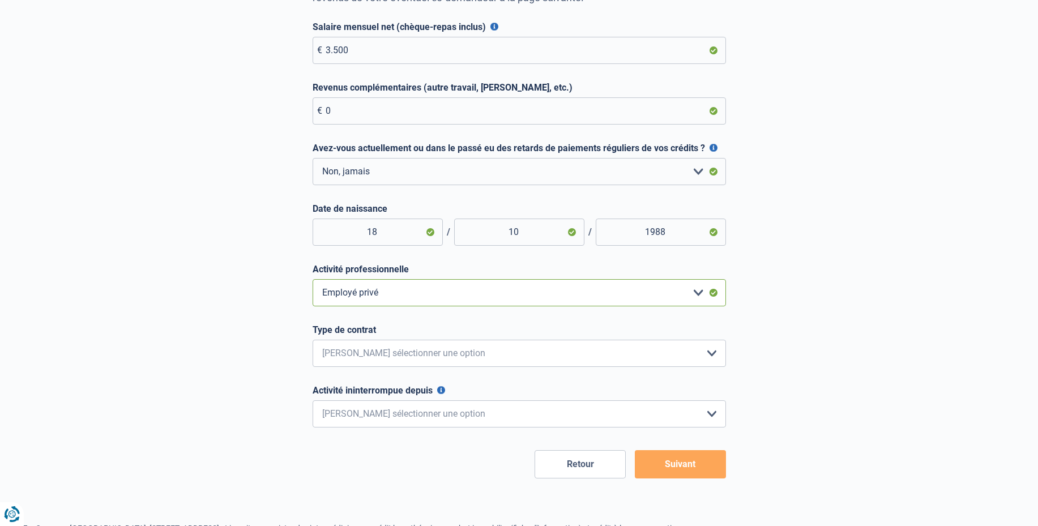
scroll to position [195, 0]
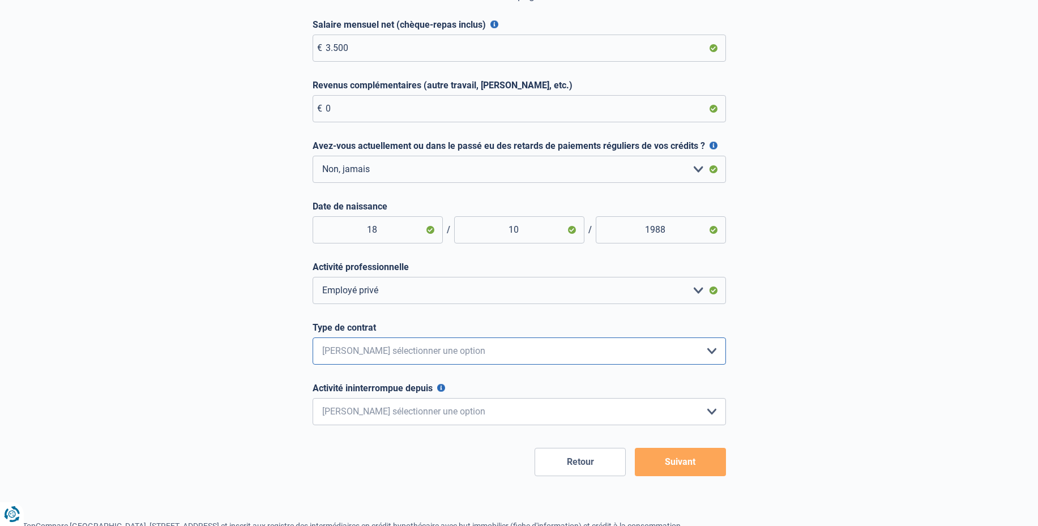
select select "permanent"
click at [313, 338] on select "Intérimaire Contrat à Durée Indéterminée Contrat à Durée Déterminée Veuillez sé…" at bounding box center [519, 351] width 413 height 27
select select "more36"
click at [313, 398] on select "< 6 mois 6 - 12 mois 12 - 24 mois 24 - 36 mois > 36 mois Veuillez sélectionner …" at bounding box center [519, 411] width 413 height 27
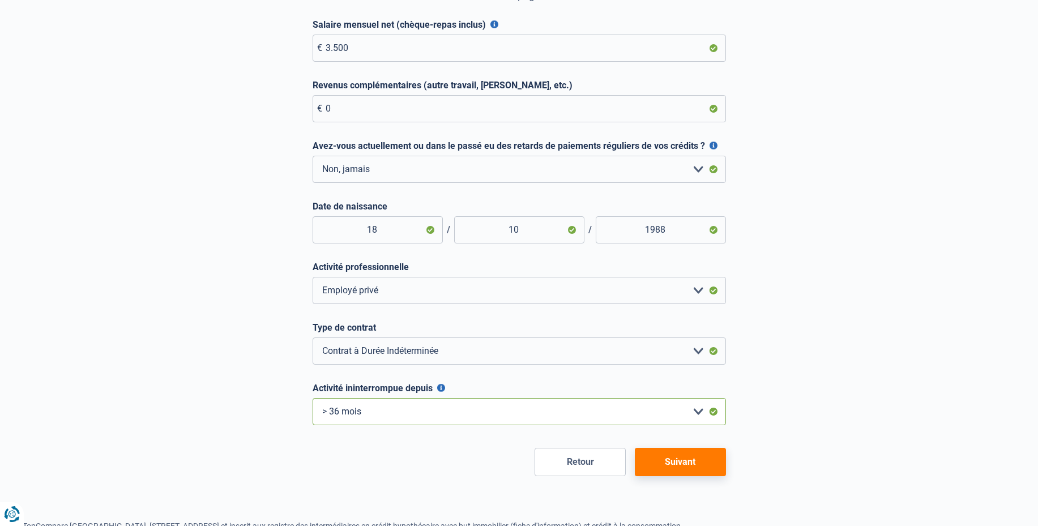
scroll to position [295, 0]
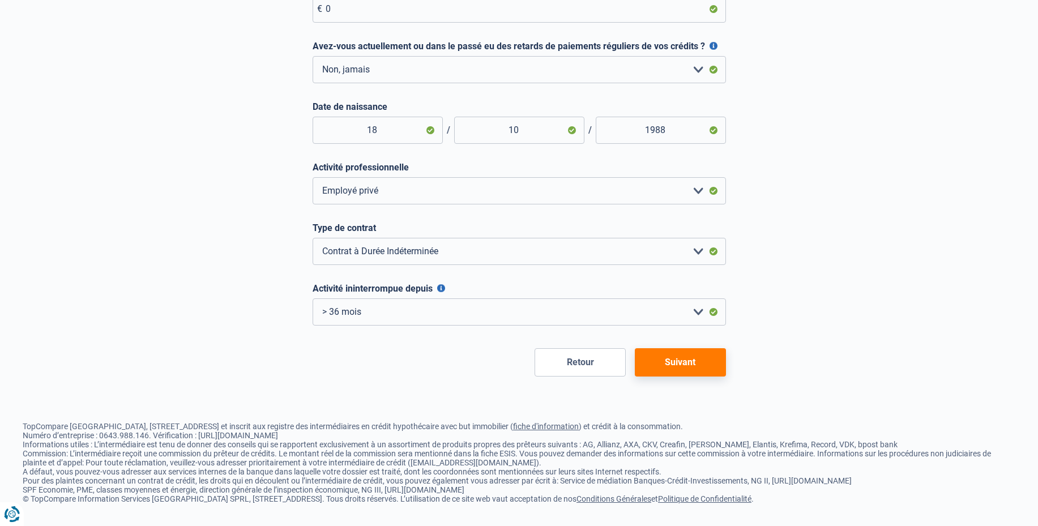
click at [441, 288] on button "Activité ininterrompue depuis" at bounding box center [441, 288] width 8 height 8
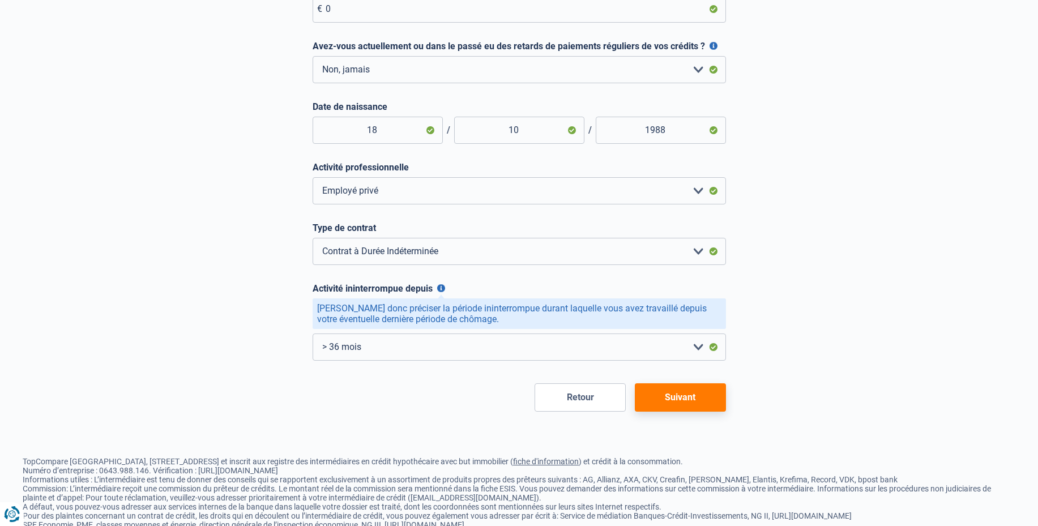
click at [711, 44] on button "Avez-vous actuellement ou dans le passé eu des retards de paiements réguliers d…" at bounding box center [714, 46] width 8 height 8
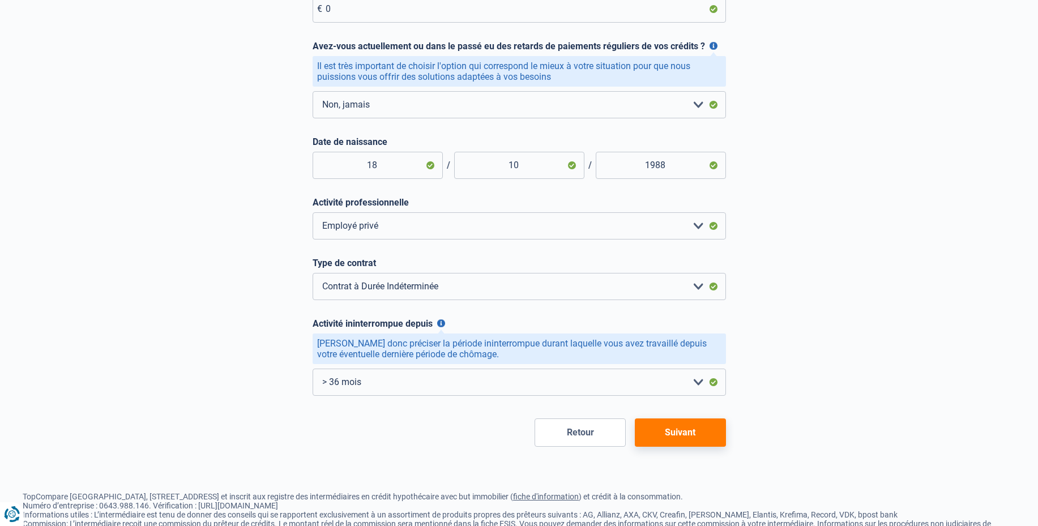
click at [700, 426] on button "Suivant" at bounding box center [680, 433] width 91 height 28
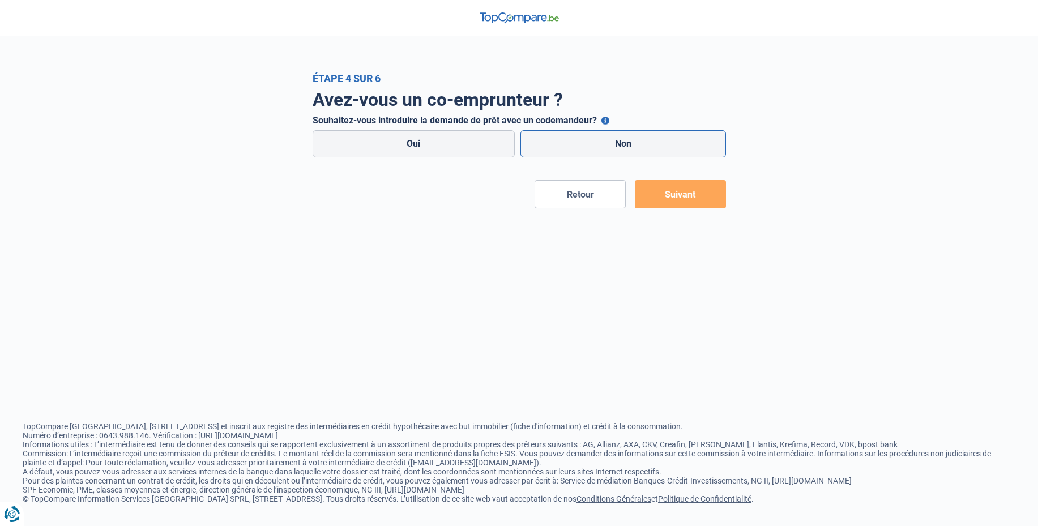
click at [592, 152] on label "Non" at bounding box center [623, 143] width 206 height 27
click at [592, 152] on input "Non" at bounding box center [623, 143] width 206 height 27
radio input "true"
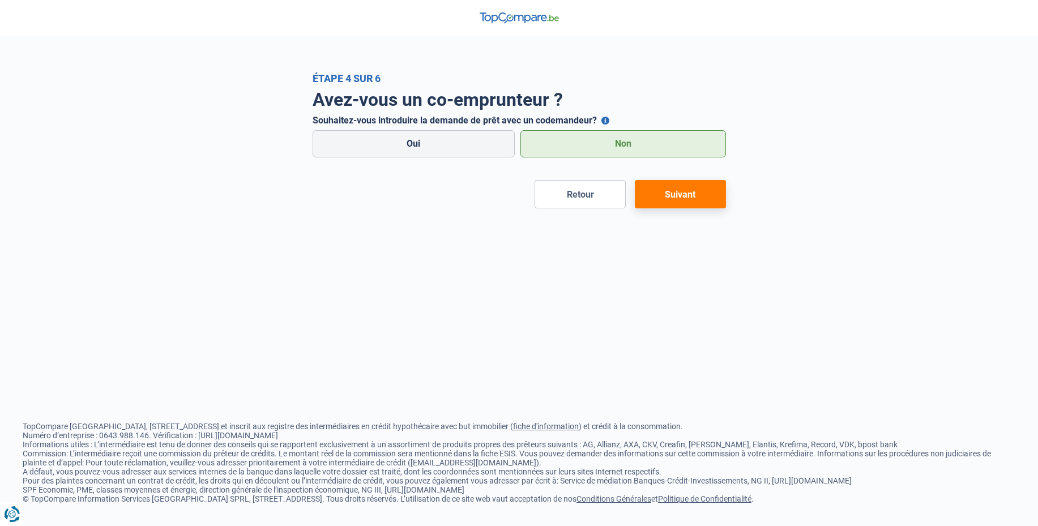
click at [668, 196] on button "Suivant" at bounding box center [680, 194] width 91 height 28
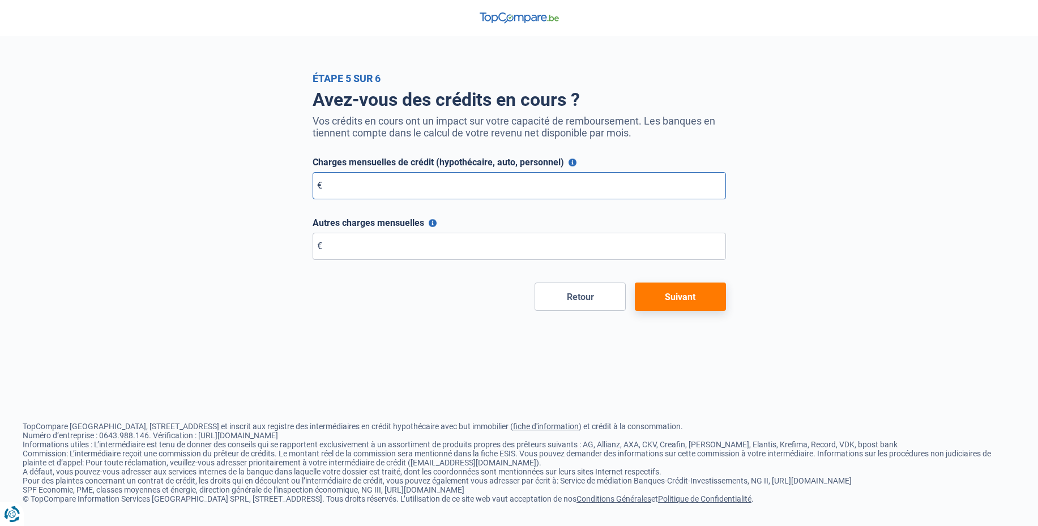
click at [646, 181] on input "Charges mensuelles de crédit (hypothécaire, auto, personnel)" at bounding box center [519, 185] width 413 height 27
type input "0"
click at [576, 248] on input "Autres charges mensuelles" at bounding box center [519, 246] width 413 height 27
click at [432, 223] on button "Autres charges mensuelles" at bounding box center [433, 223] width 8 height 8
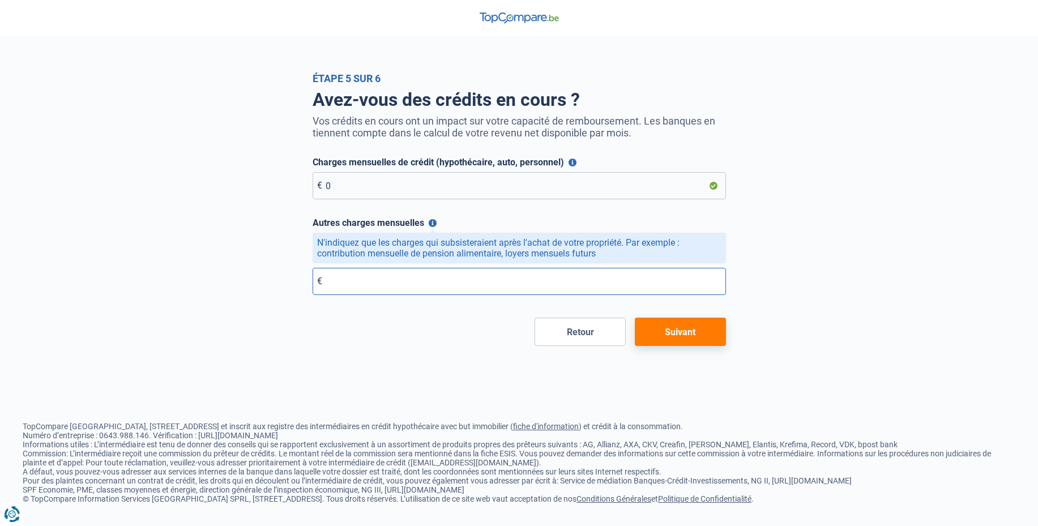
click at [415, 291] on input "Autres charges mensuelles" at bounding box center [519, 281] width 413 height 27
type input "0"
click at [667, 325] on button "Suivant" at bounding box center [680, 332] width 91 height 28
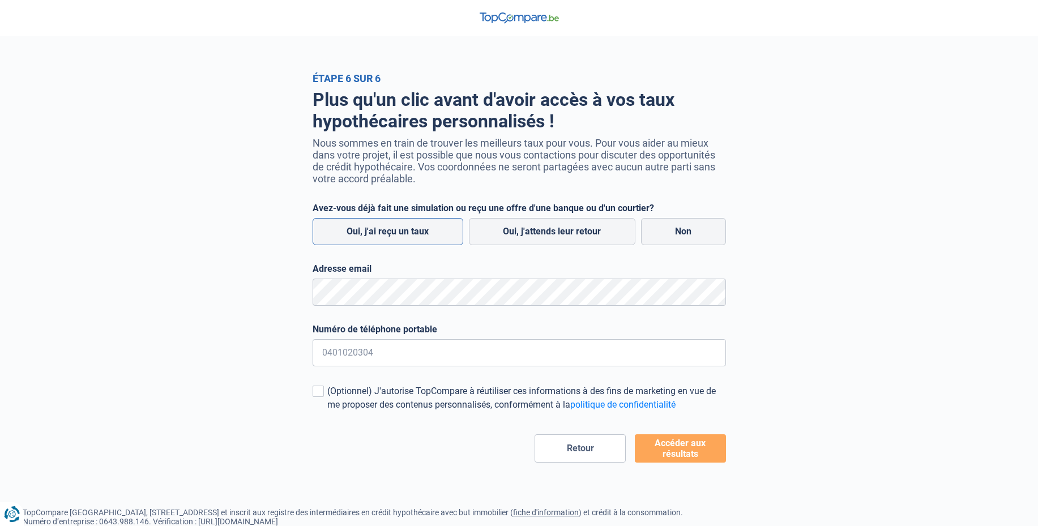
click at [423, 226] on label "Oui, j'ai reçu un taux" at bounding box center [388, 231] width 151 height 27
click at [423, 226] on input "Oui, j'ai reçu un taux" at bounding box center [388, 231] width 151 height 27
radio input "true"
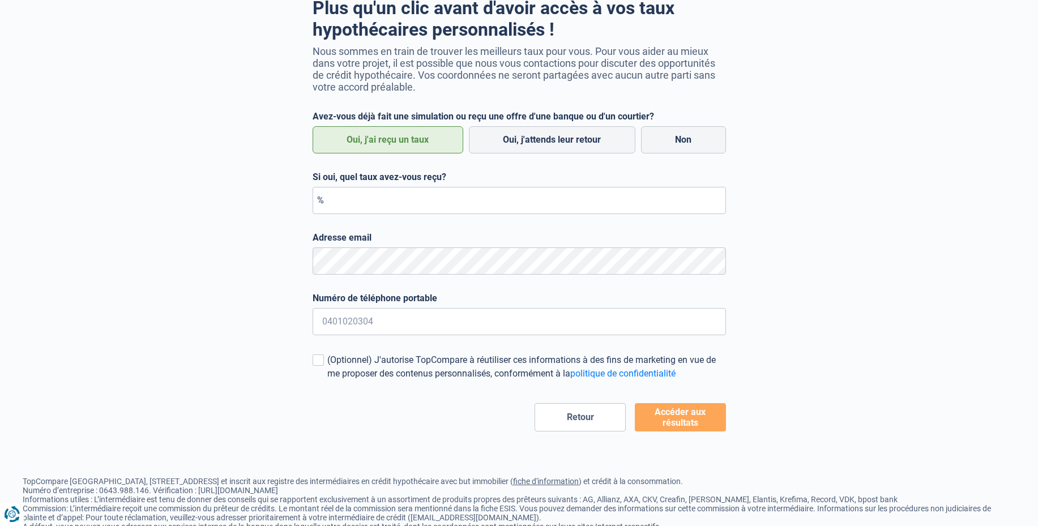
scroll to position [87, 0]
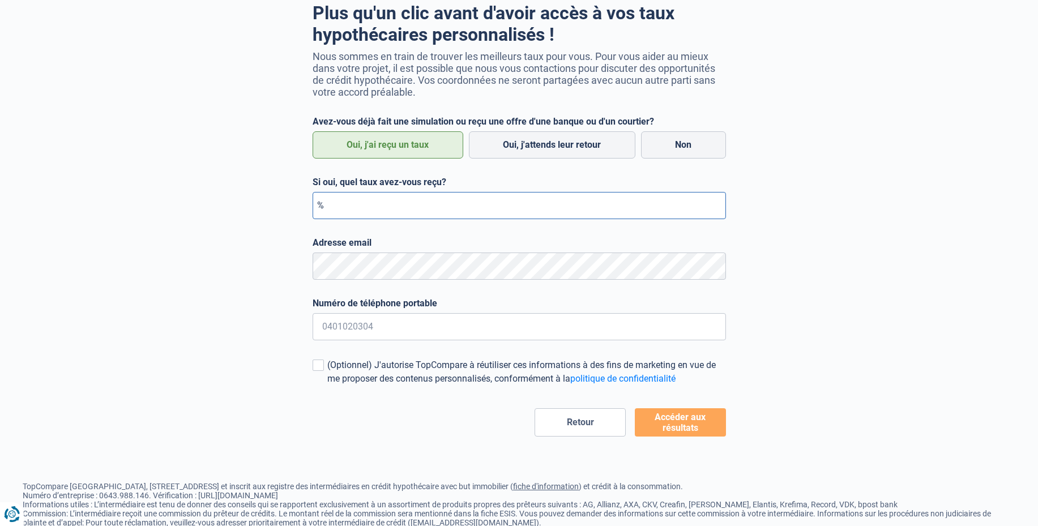
click at [493, 207] on input "Si oui, quel taux avez-vous reçu?" at bounding box center [519, 205] width 413 height 27
type input "0,35"
click at [696, 420] on button "Accéder aux résultats" at bounding box center [680, 422] width 91 height 28
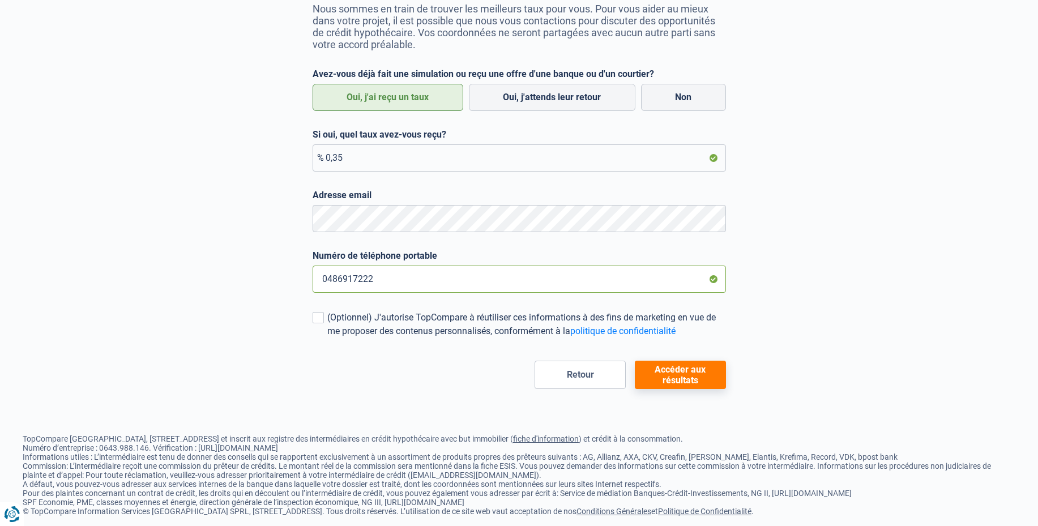
scroll to position [135, 0]
type input "0486917222"
click at [712, 381] on button "Accéder aux résultats" at bounding box center [680, 374] width 91 height 28
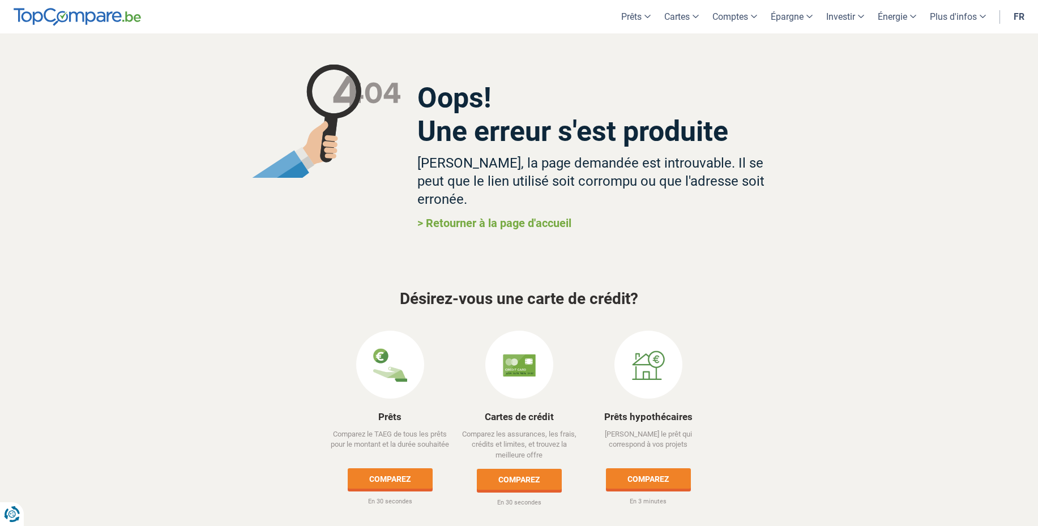
scroll to position [3, 0]
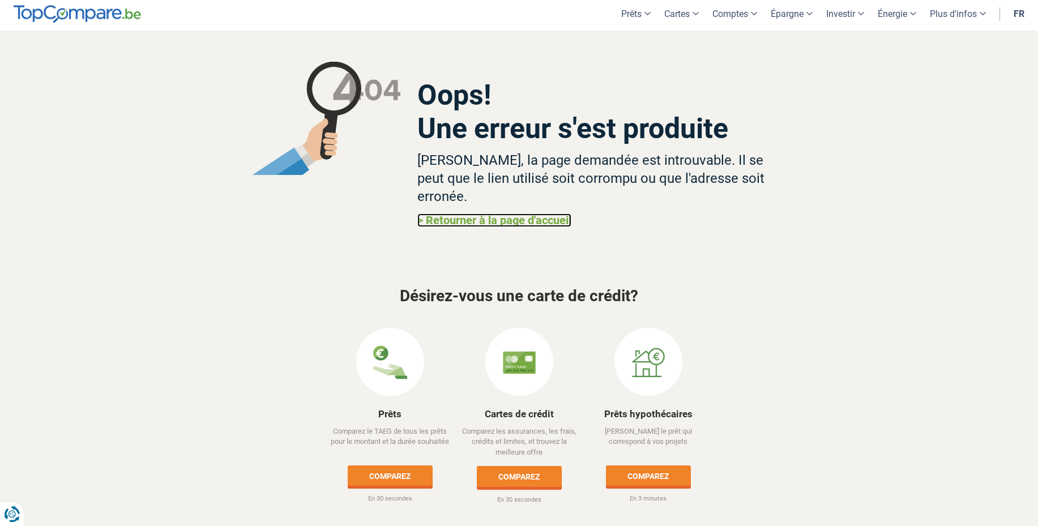
click at [549, 214] on link "> Retourner à la page d'accueil" at bounding box center [494, 221] width 154 height 14
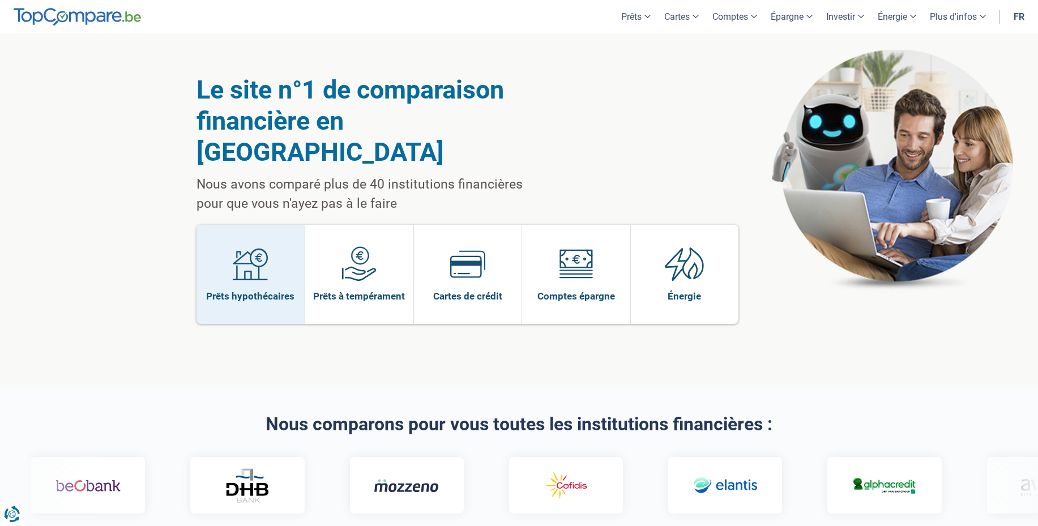
click at [268, 290] on span "Prêts hypothécaires" at bounding box center [250, 296] width 88 height 12
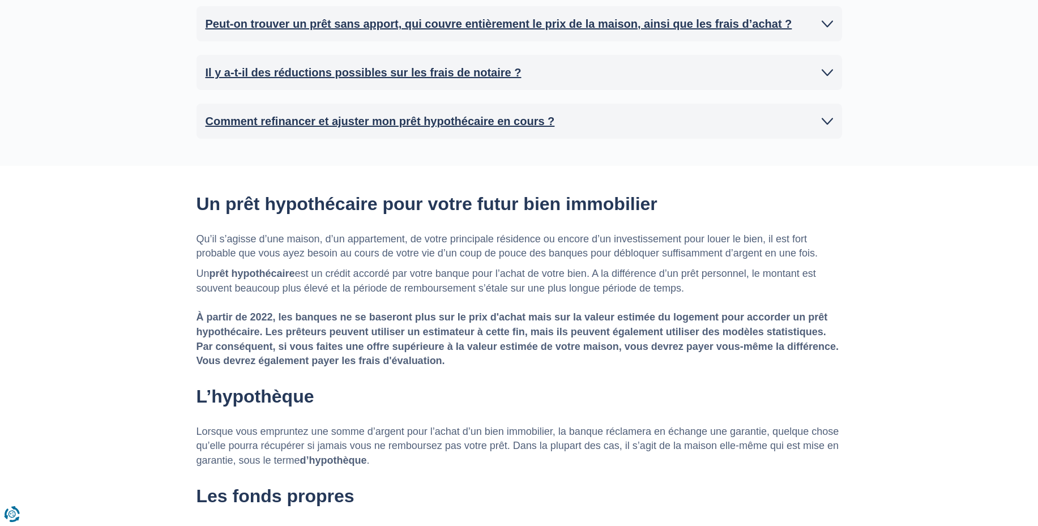
scroll to position [588, 0]
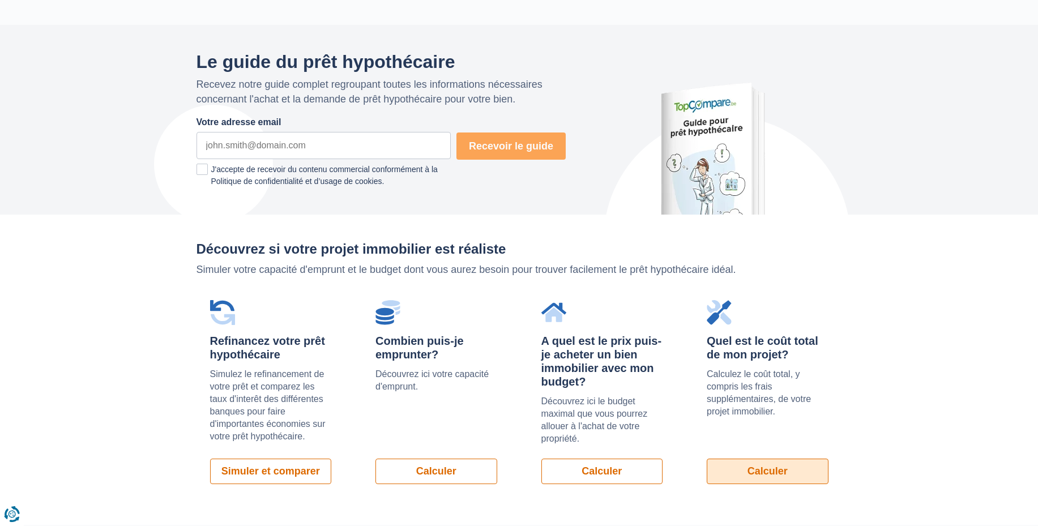
click at [795, 475] on link "Calculer" at bounding box center [768, 471] width 122 height 25
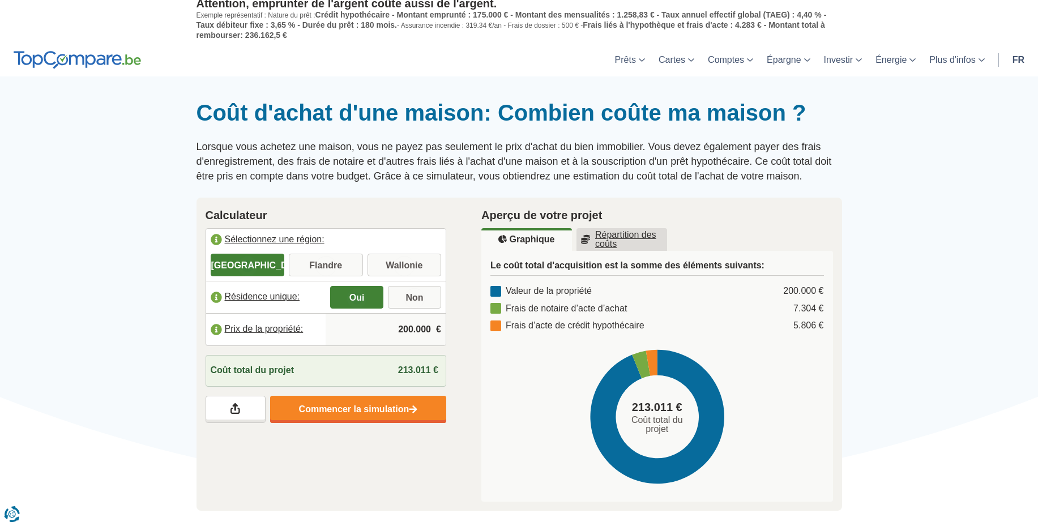
scroll to position [5, 0]
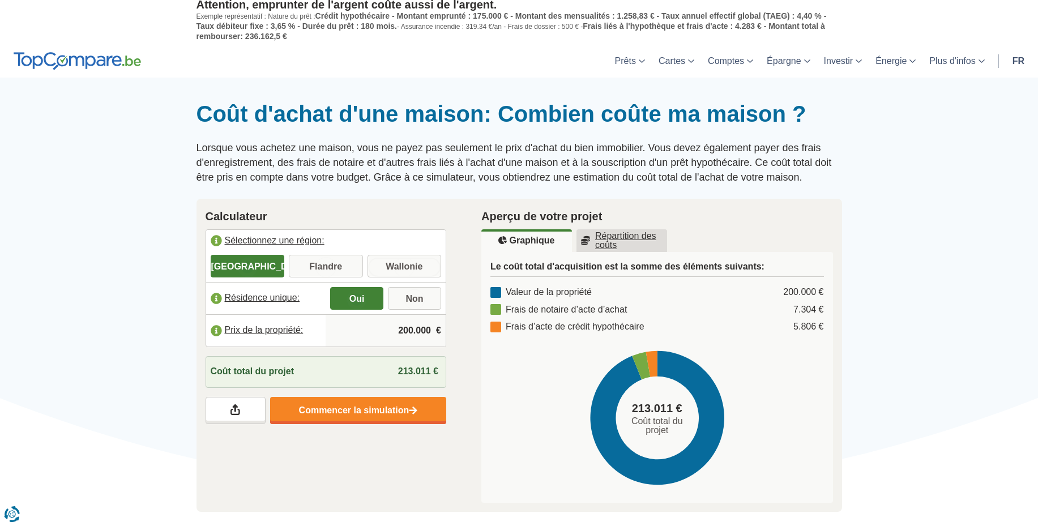
click at [396, 267] on input "Wallonie" at bounding box center [405, 267] width 74 height 20
radio input "true"
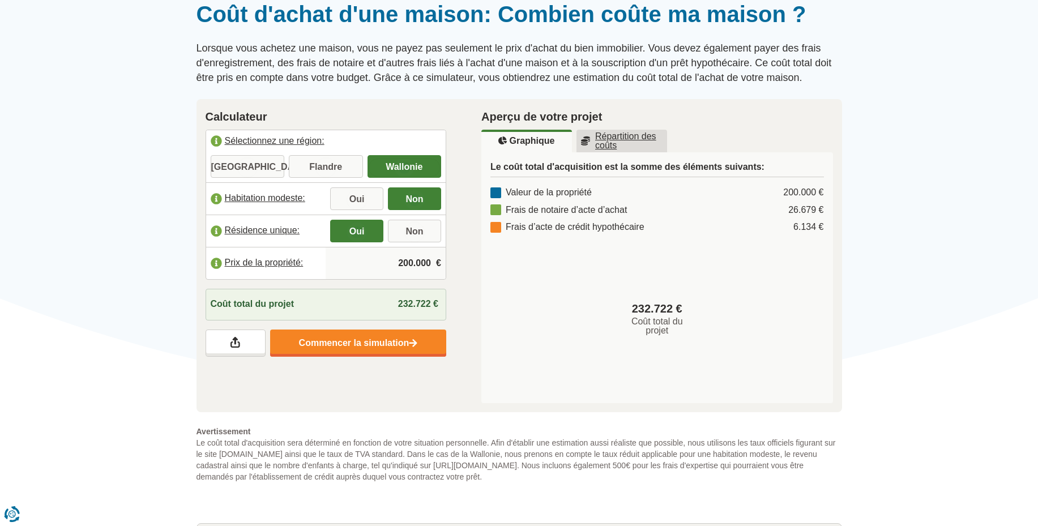
scroll to position [108, 0]
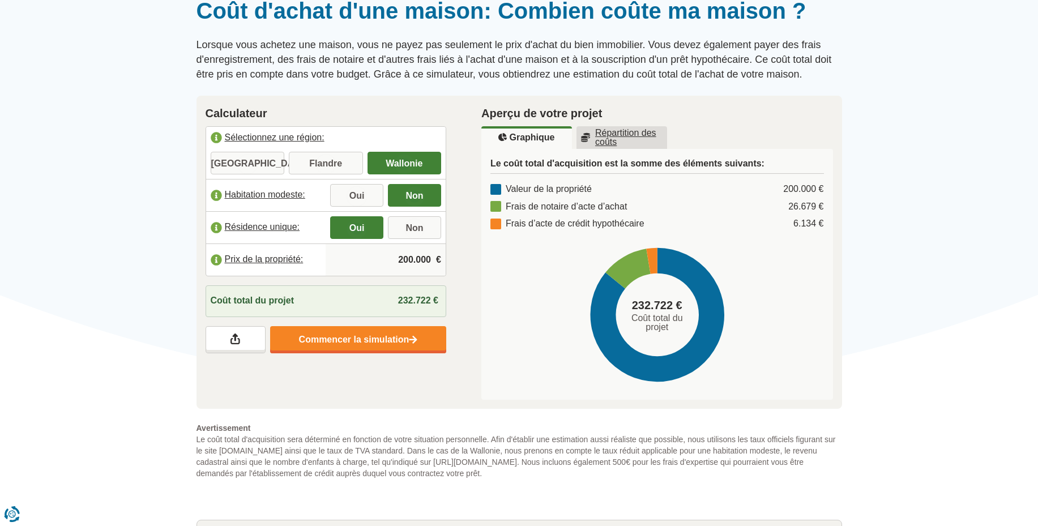
click at [411, 261] on input "200.000" at bounding box center [385, 260] width 111 height 31
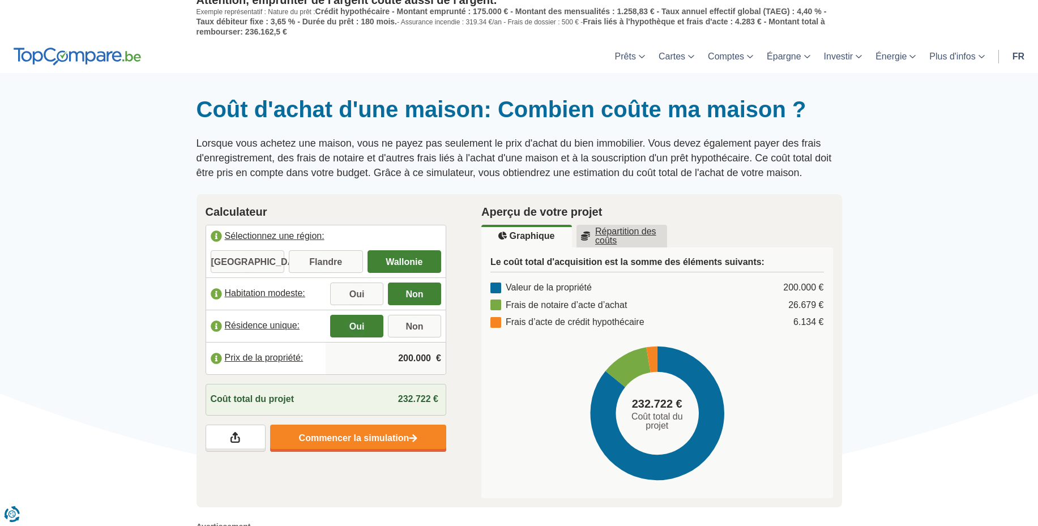
scroll to position [0, 0]
